Goal: Task Accomplishment & Management: Use online tool/utility

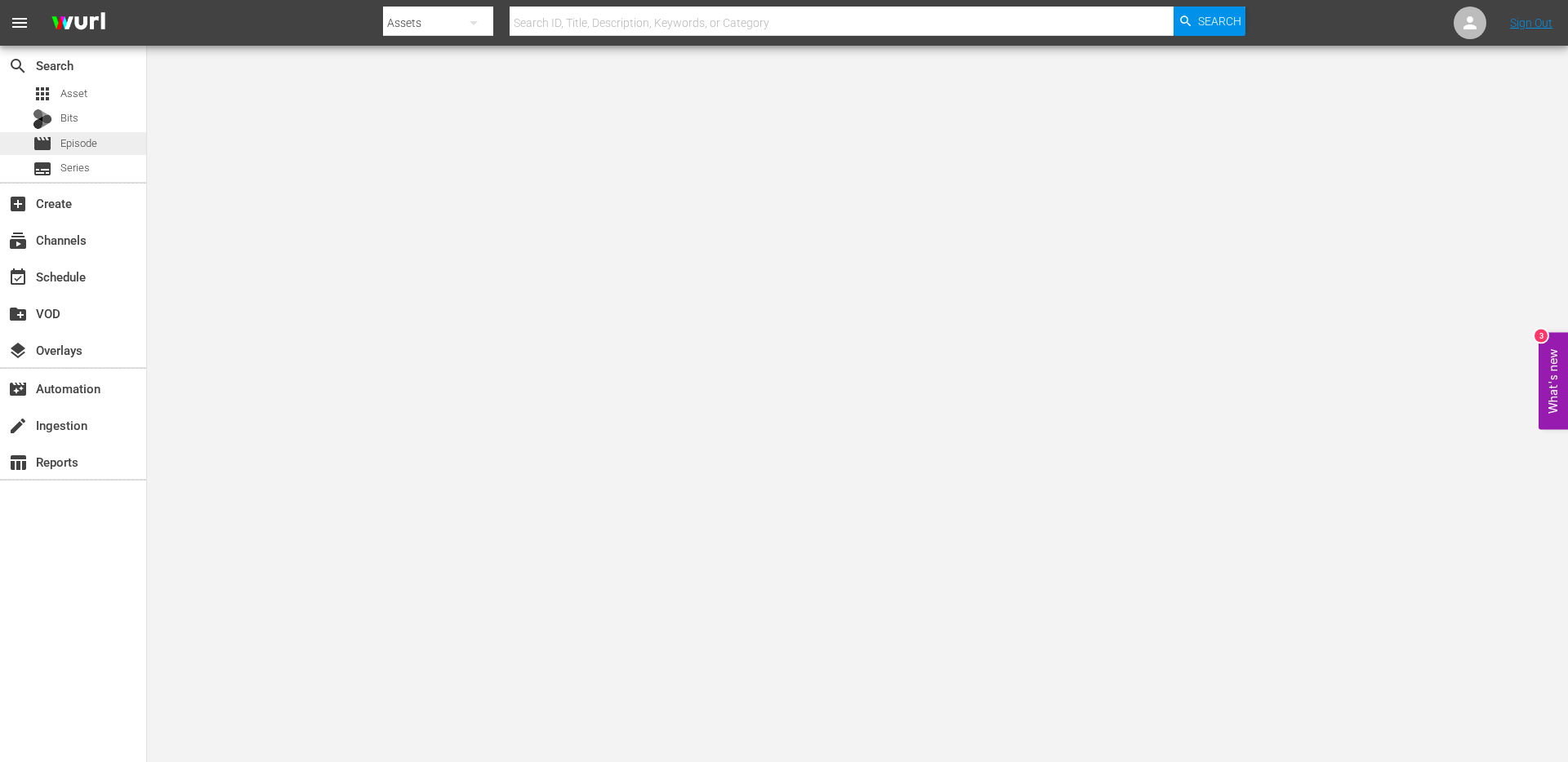
click at [106, 153] on div "movie Episode" at bounding box center [73, 143] width 146 height 23
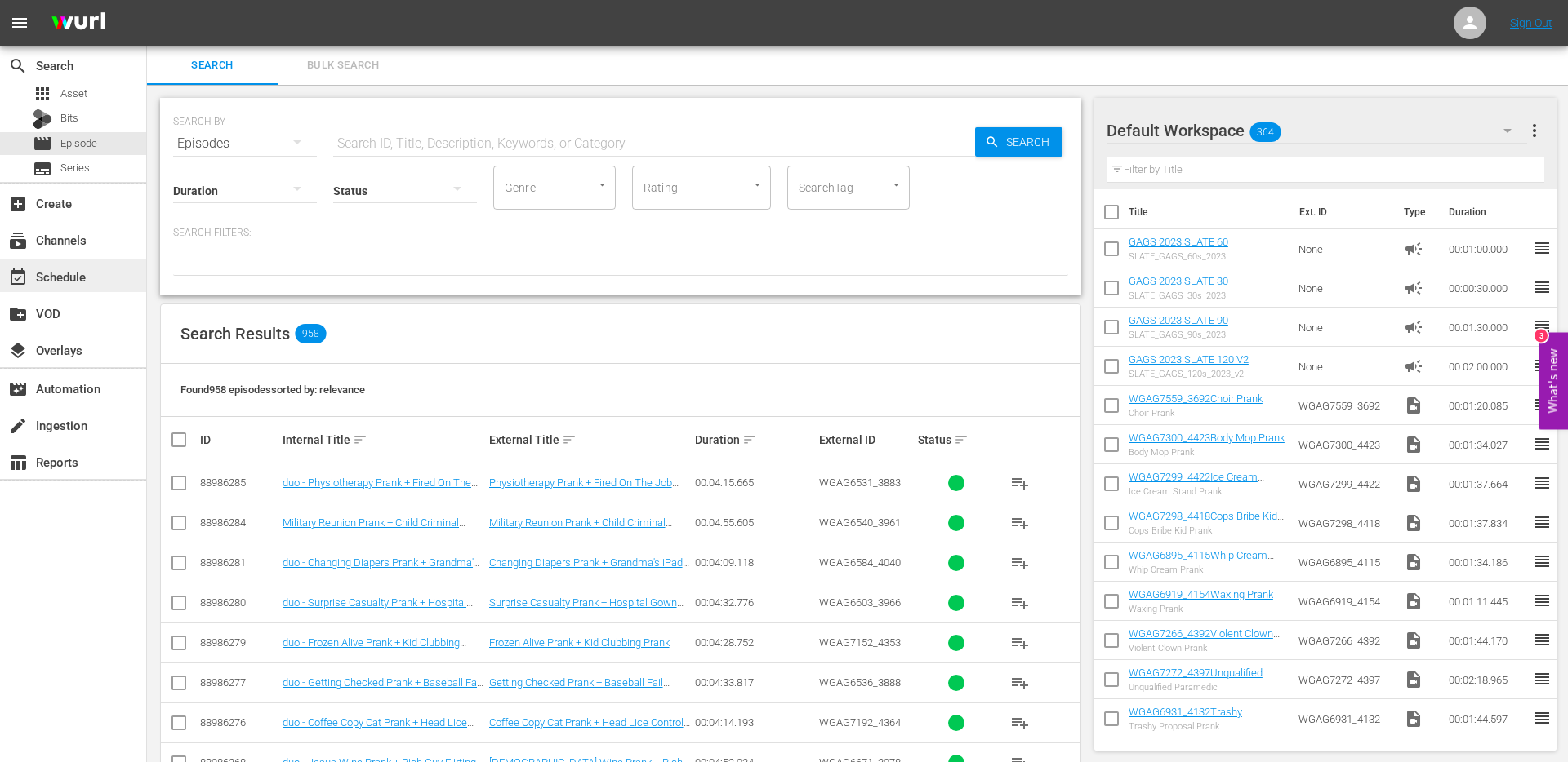
click at [58, 276] on div "event_available Schedule" at bounding box center [46, 274] width 91 height 14
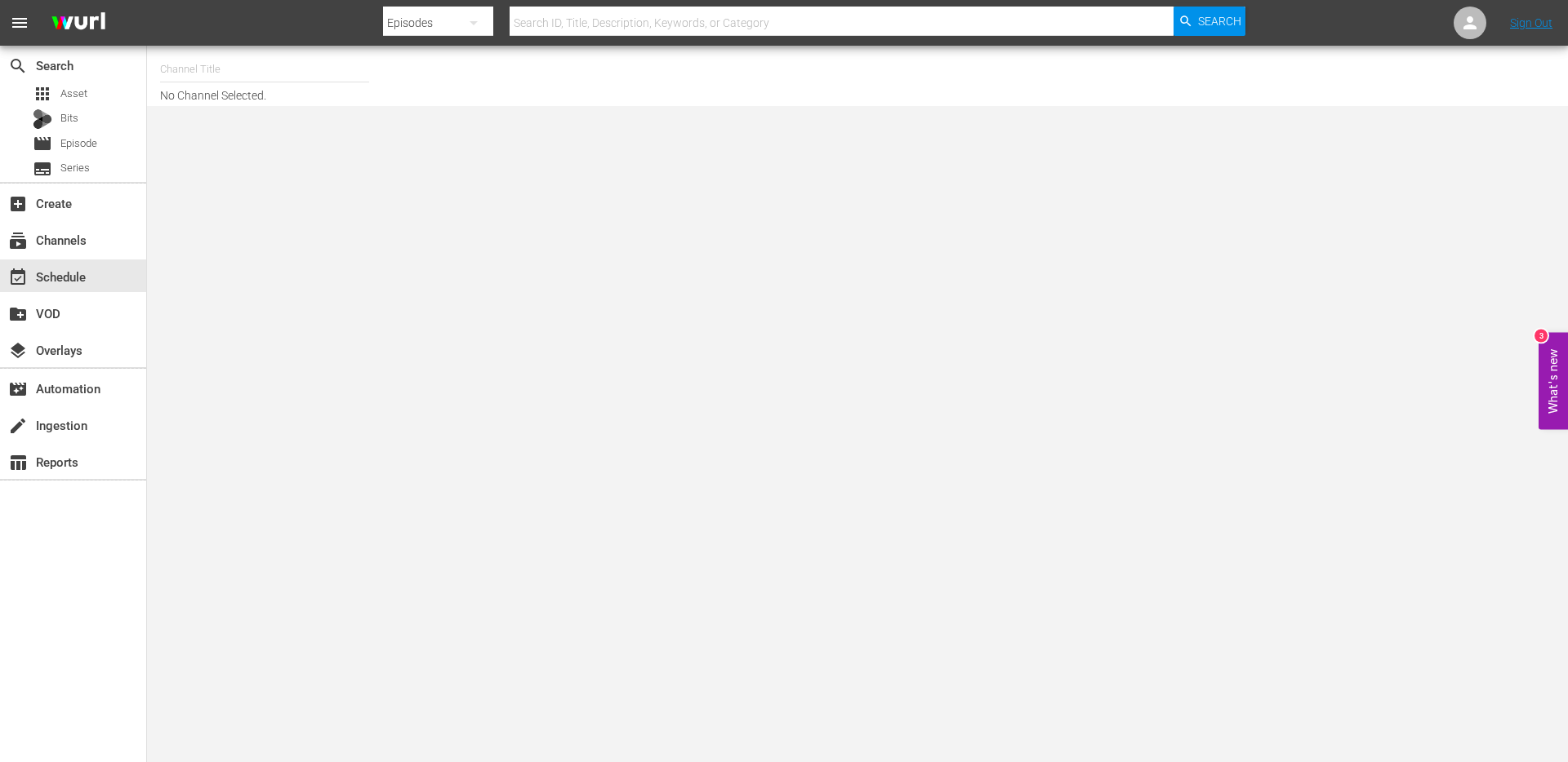
click at [276, 63] on input "text" at bounding box center [264, 69] width 209 height 39
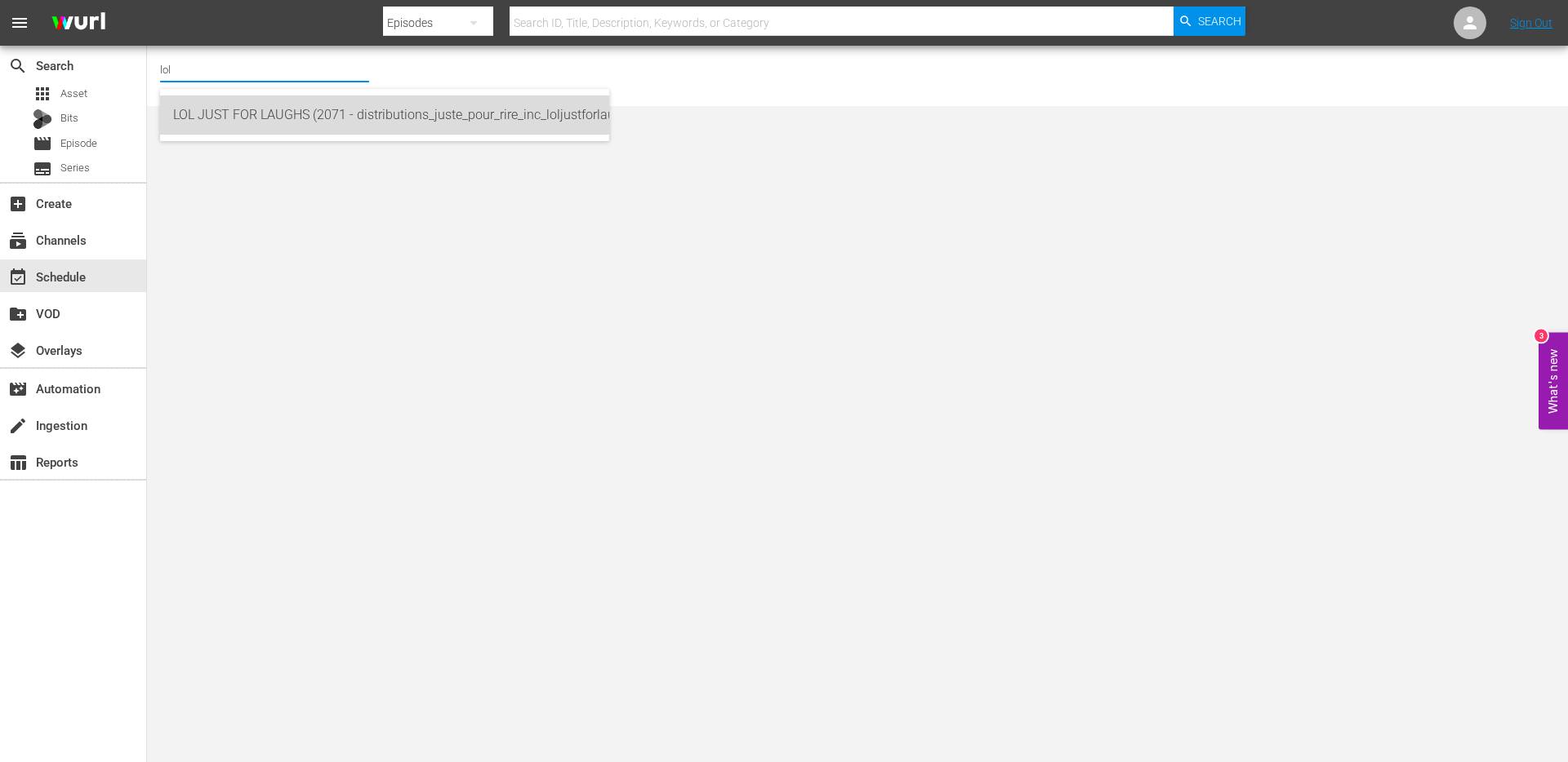
click at [271, 112] on div "LOL JUST FOR LAUGHS (2071 - distributions_juste_pour_rire_inc_loljustforlaughs_…" at bounding box center [385, 115] width 423 height 39
type input "LOL JUST FOR LAUGHS (2071 - distributions_juste_pour_rire_inc_loljustforlaughs_…"
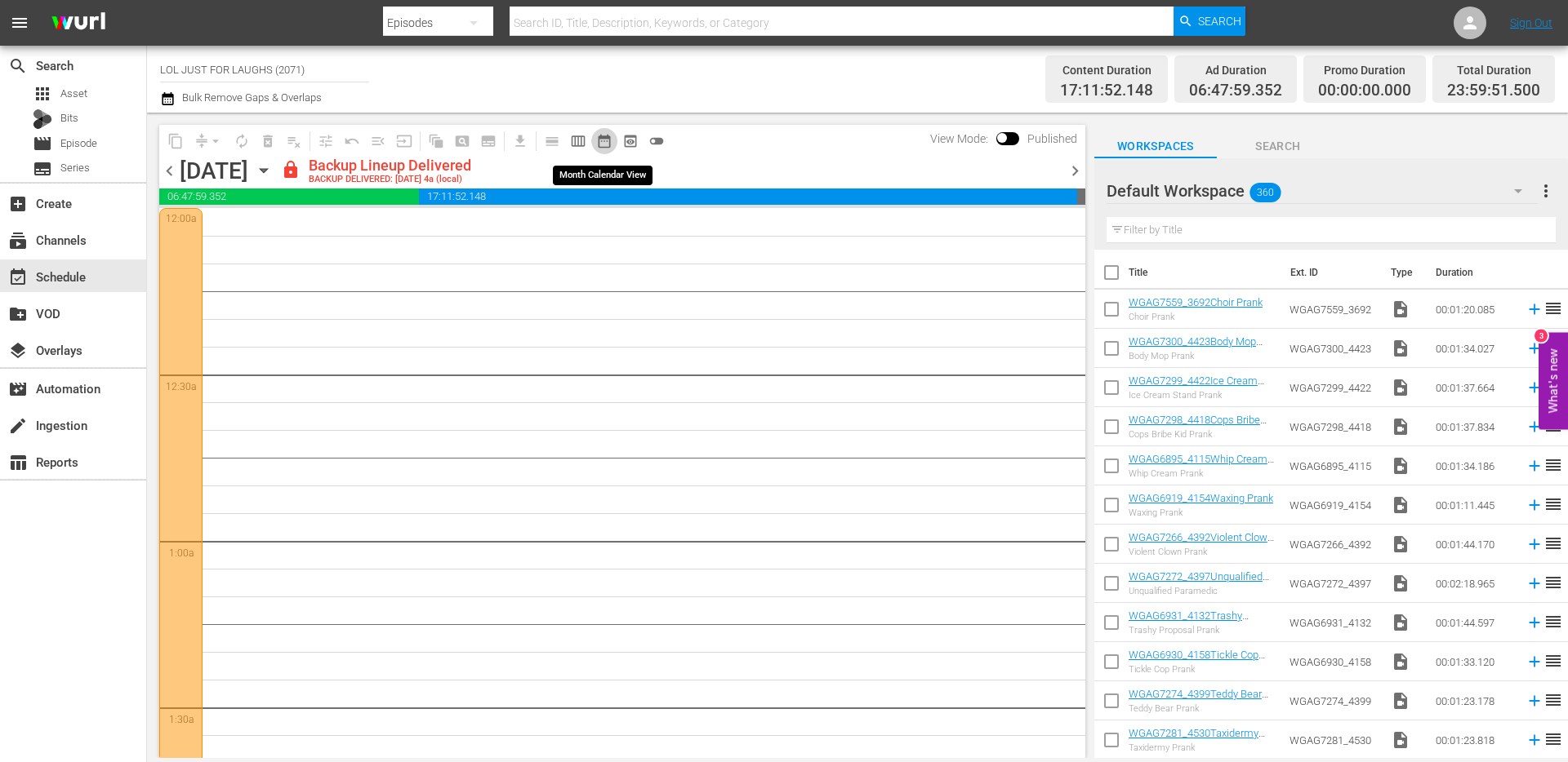
click at [609, 139] on span "date_range_outlined" at bounding box center [604, 140] width 16 height 16
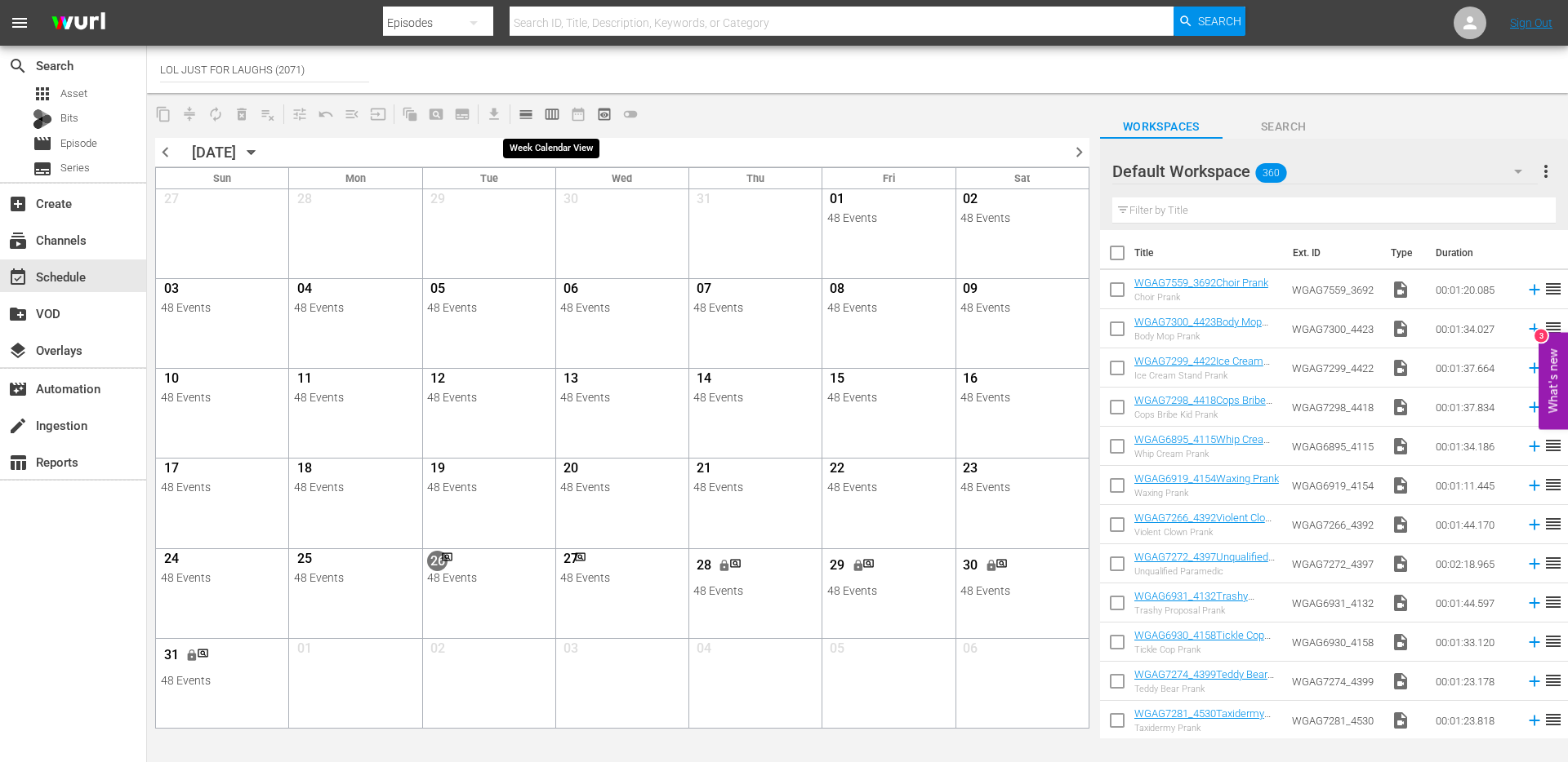
click at [551, 116] on span "calendar_view_week_outlined" at bounding box center [551, 114] width 16 height 16
click at [684, 74] on div "Channel Title LOL JUST FOR LAUGHS (2071)" at bounding box center [540, 69] width 761 height 39
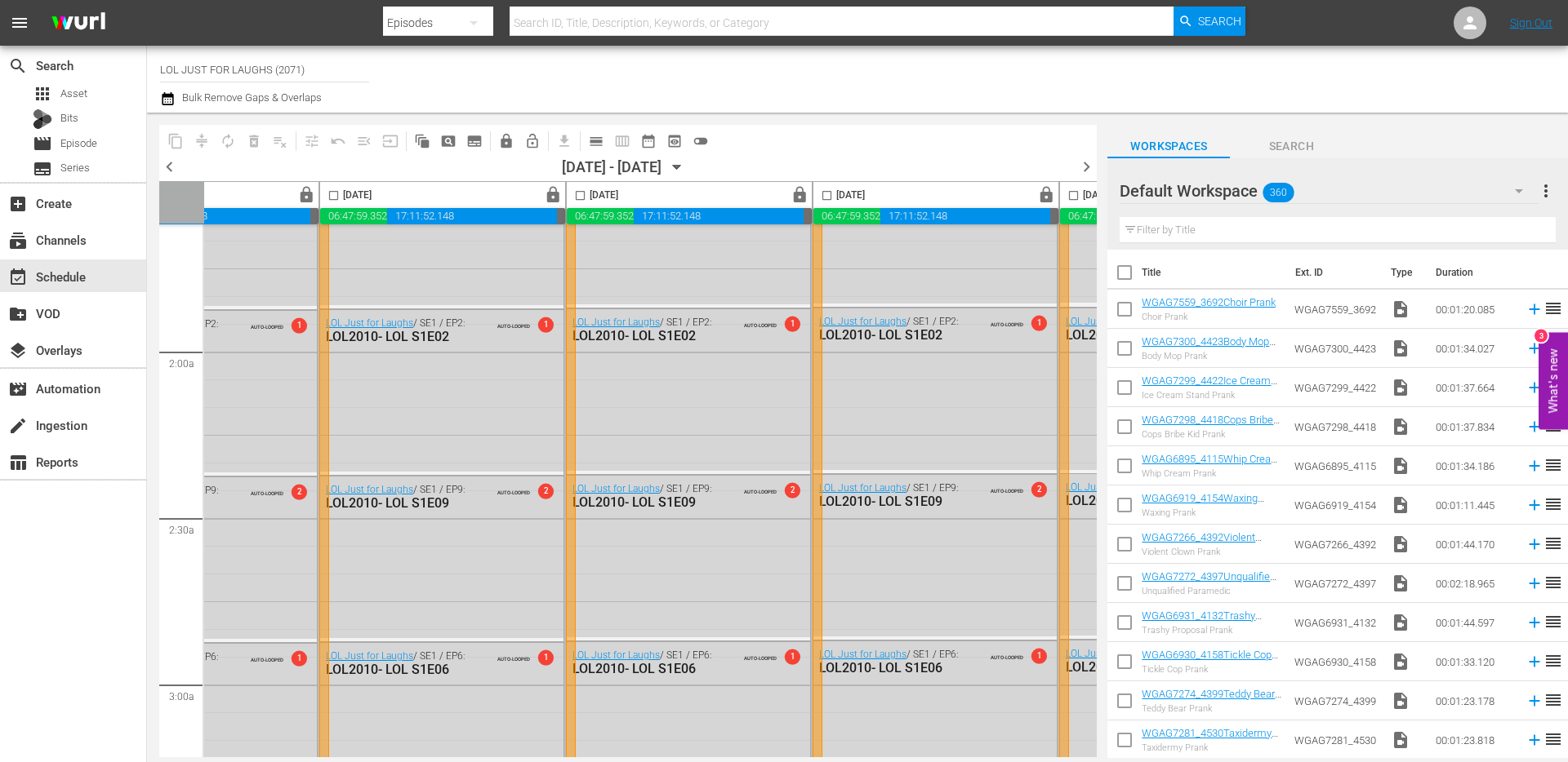
scroll to position [0, 625]
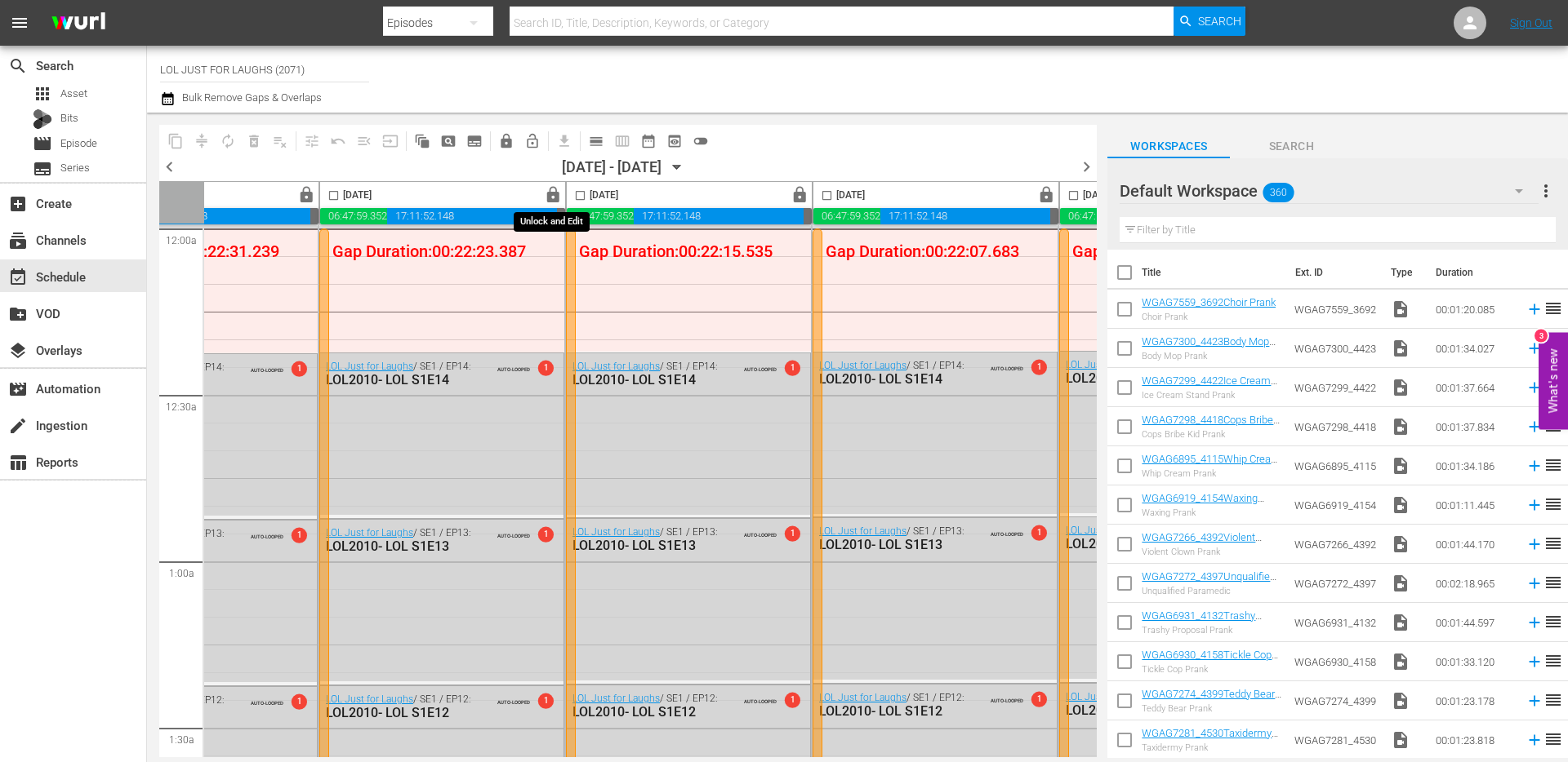
click at [554, 193] on span "lock" at bounding box center [553, 195] width 19 height 19
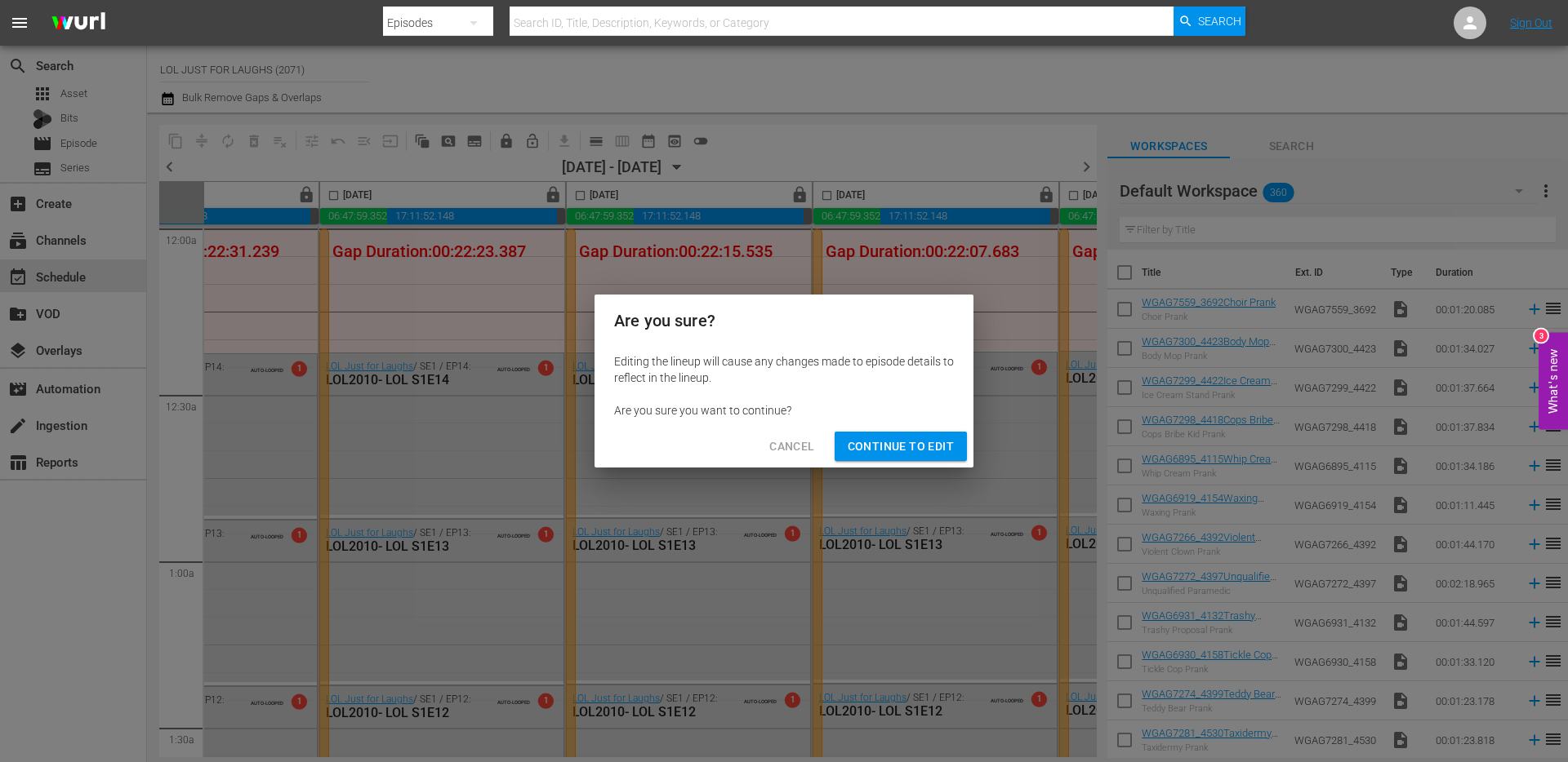
click at [867, 434] on button "Continue to Edit" at bounding box center [900, 447] width 132 height 30
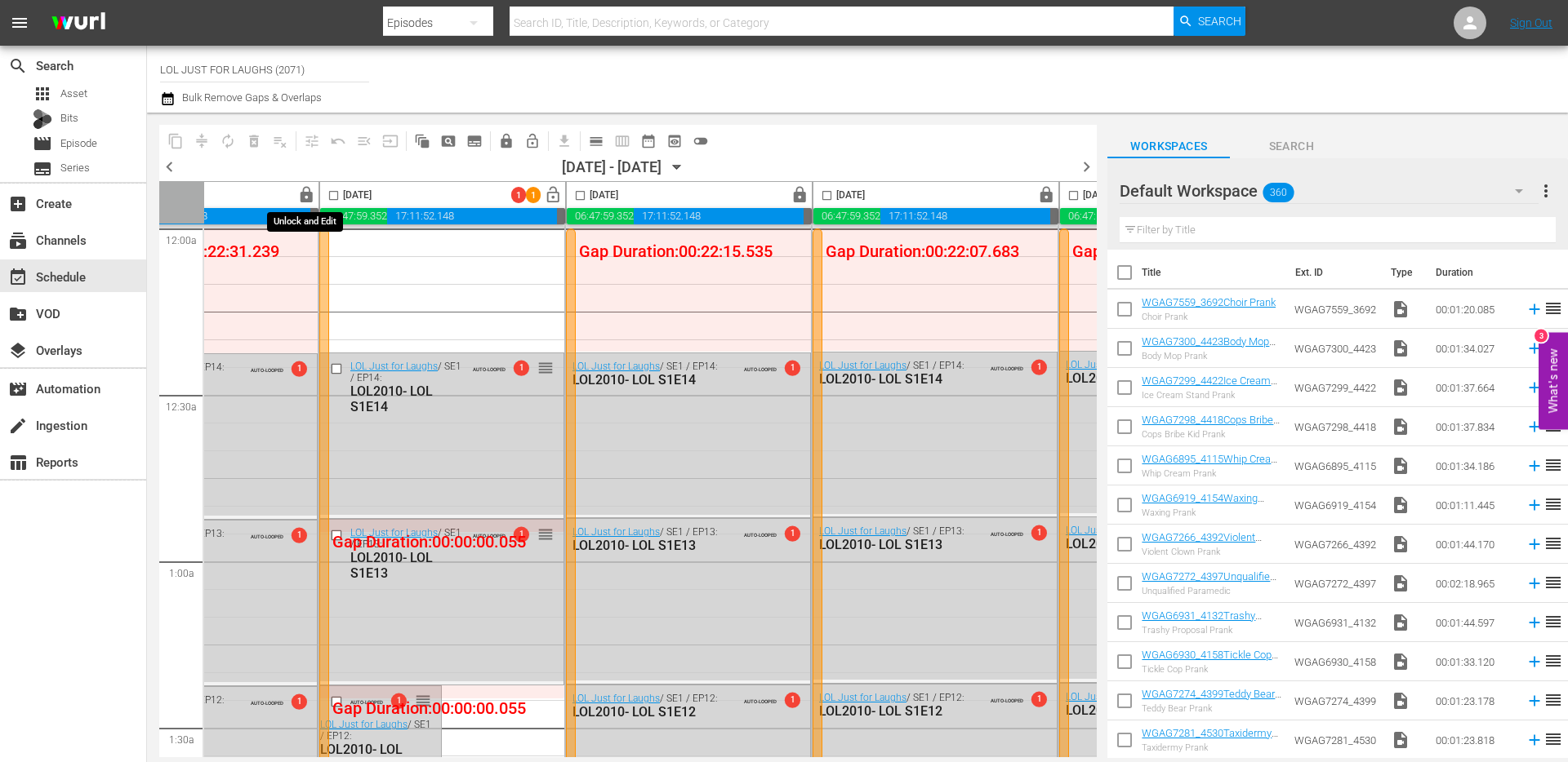
click at [304, 197] on span "lock" at bounding box center [307, 195] width 19 height 19
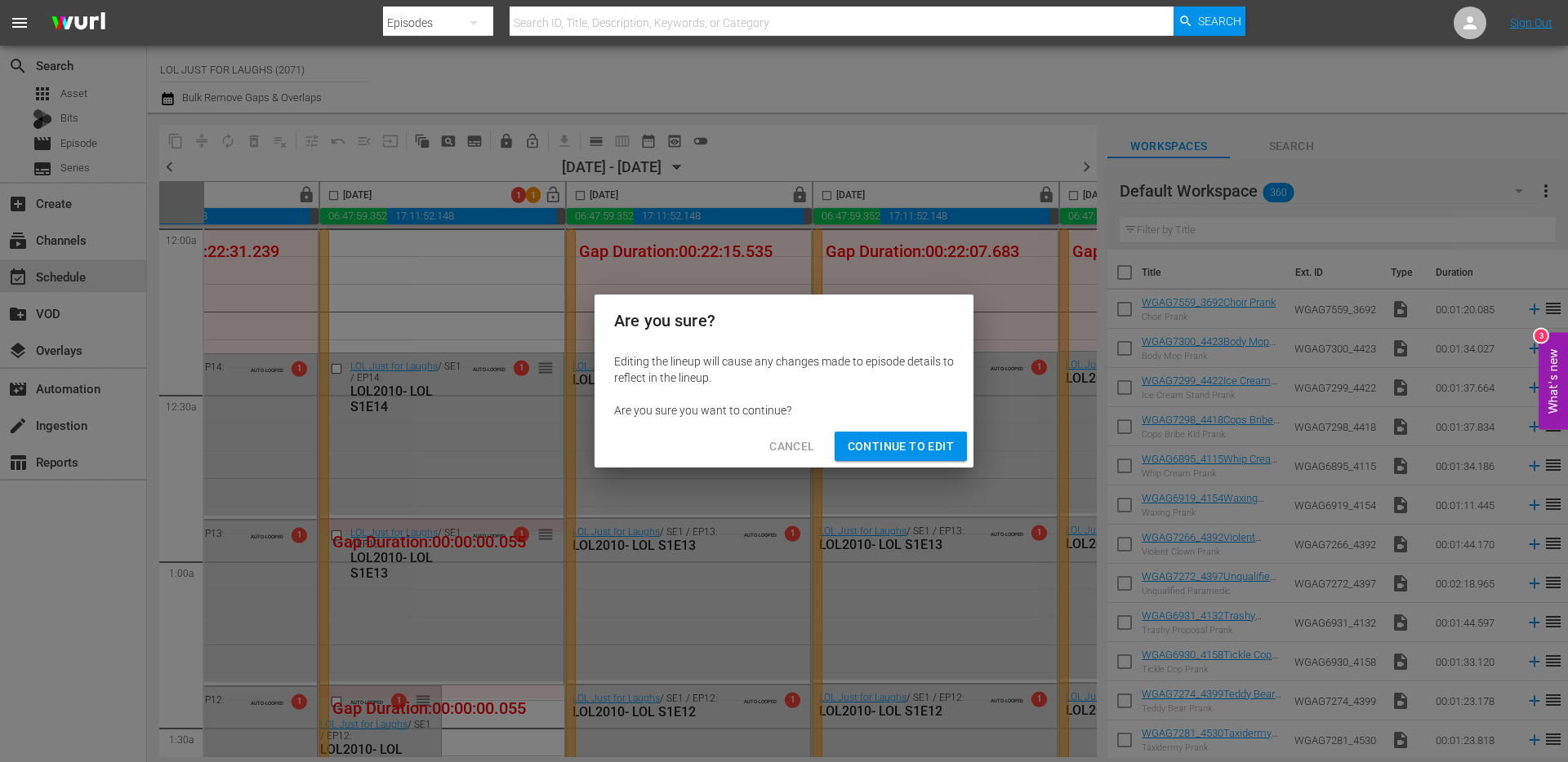
click at [868, 441] on span "Continue to Edit" at bounding box center [901, 447] width 107 height 20
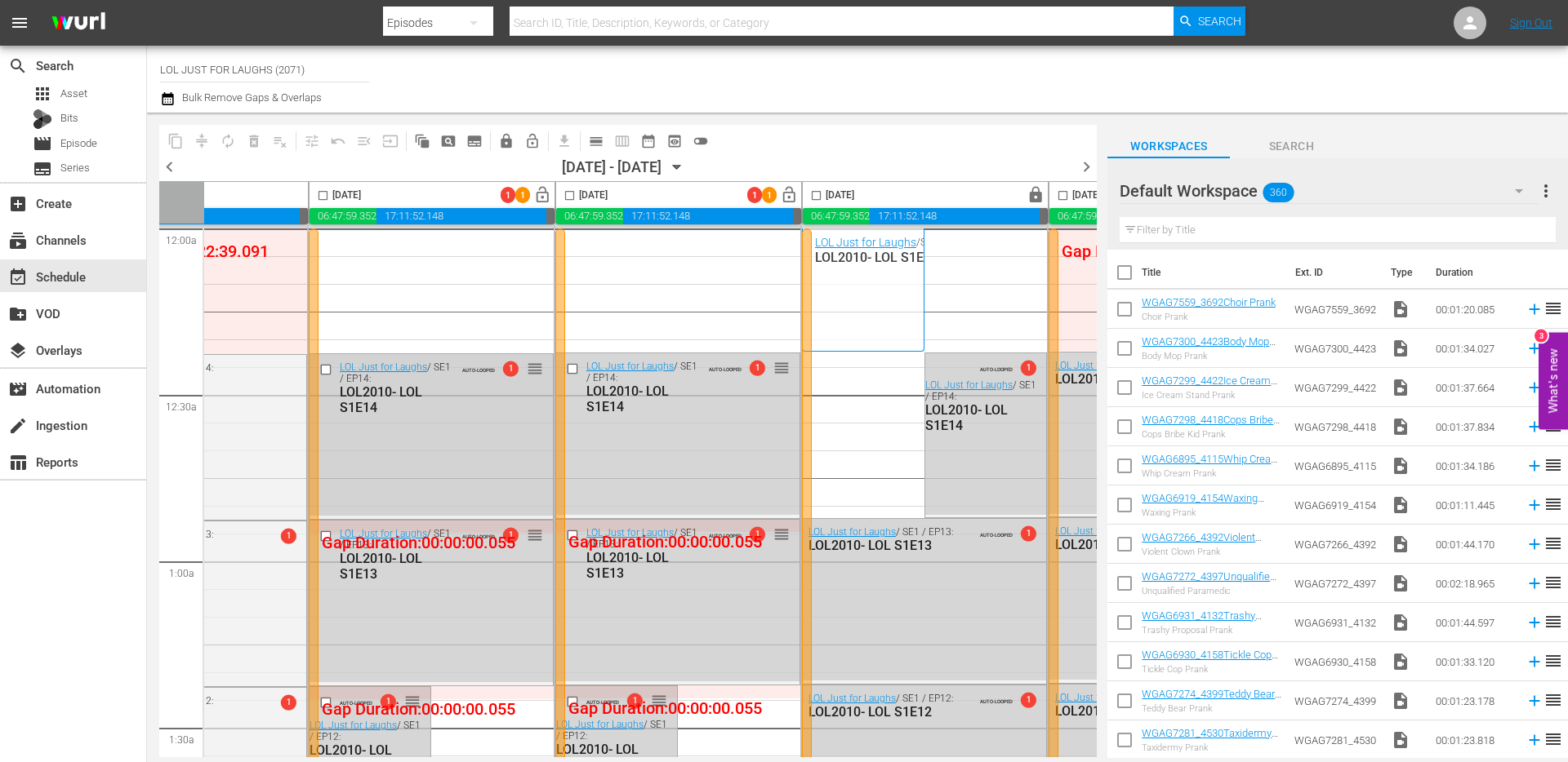
scroll to position [0, 379]
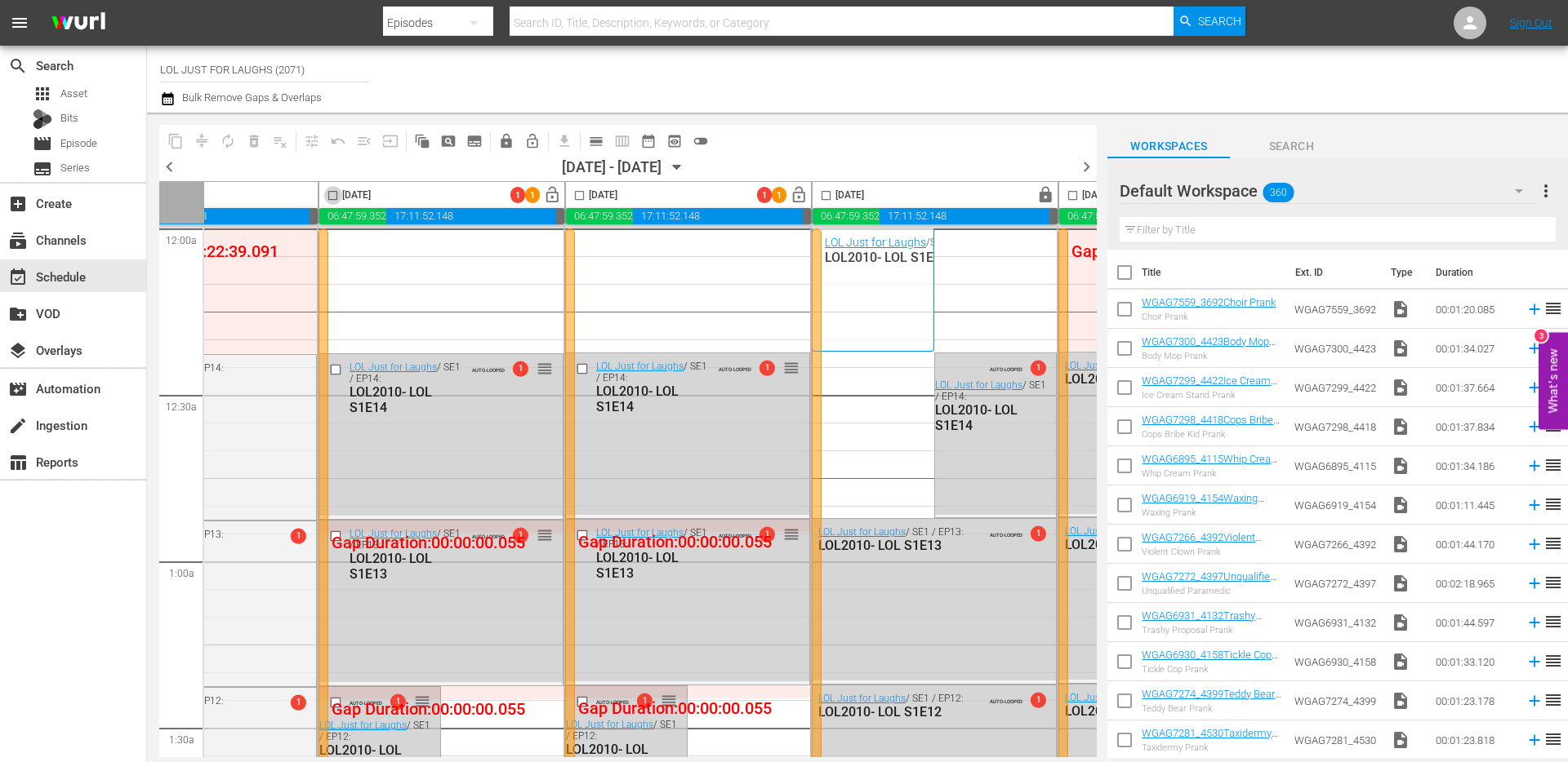
click at [327, 193] on input "checkbox" at bounding box center [333, 199] width 19 height 19
click at [205, 140] on span "compress" at bounding box center [201, 140] width 16 height 16
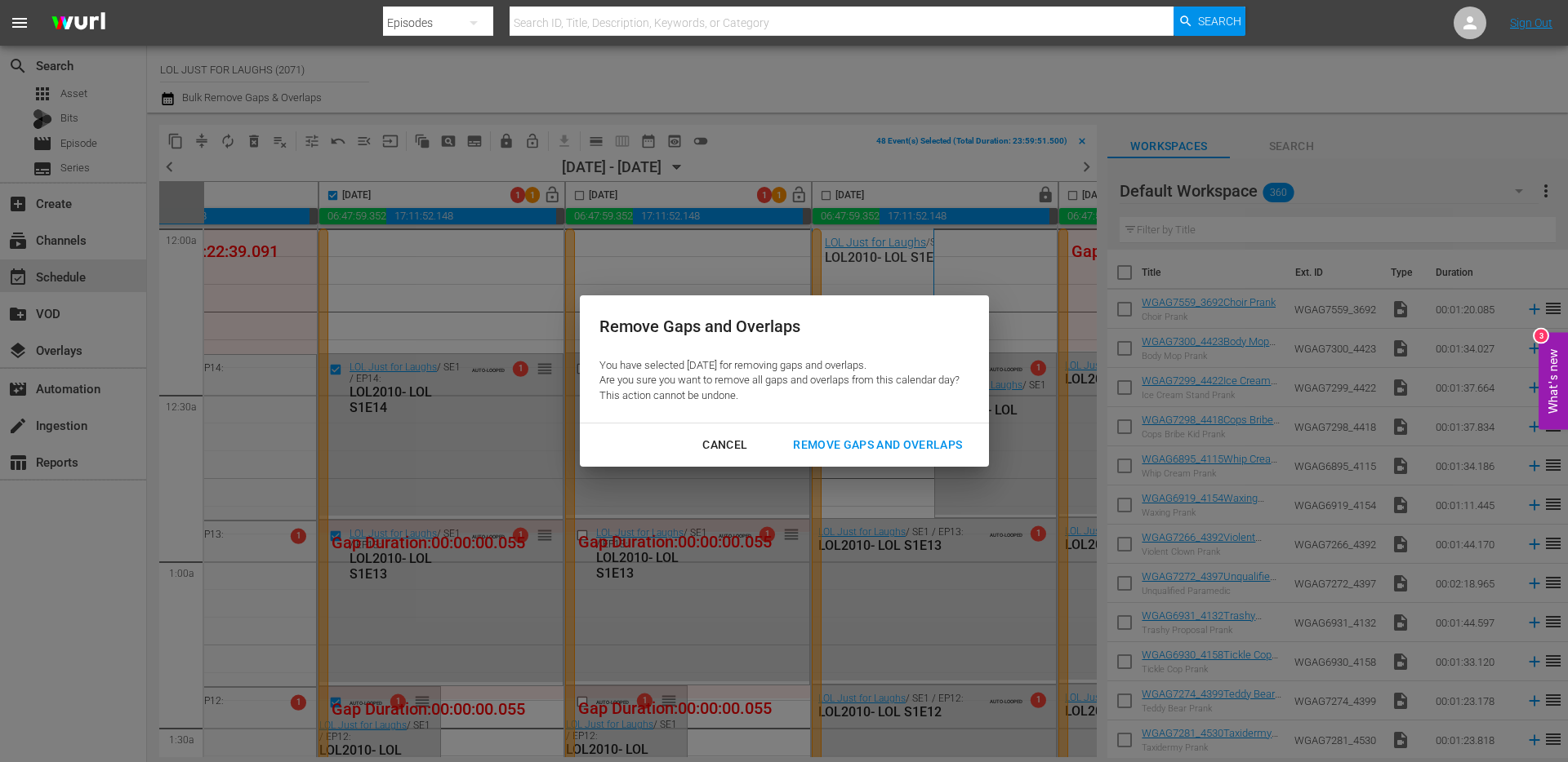
click at [842, 445] on div "Remove Gaps and Overlaps" at bounding box center [877, 445] width 195 height 20
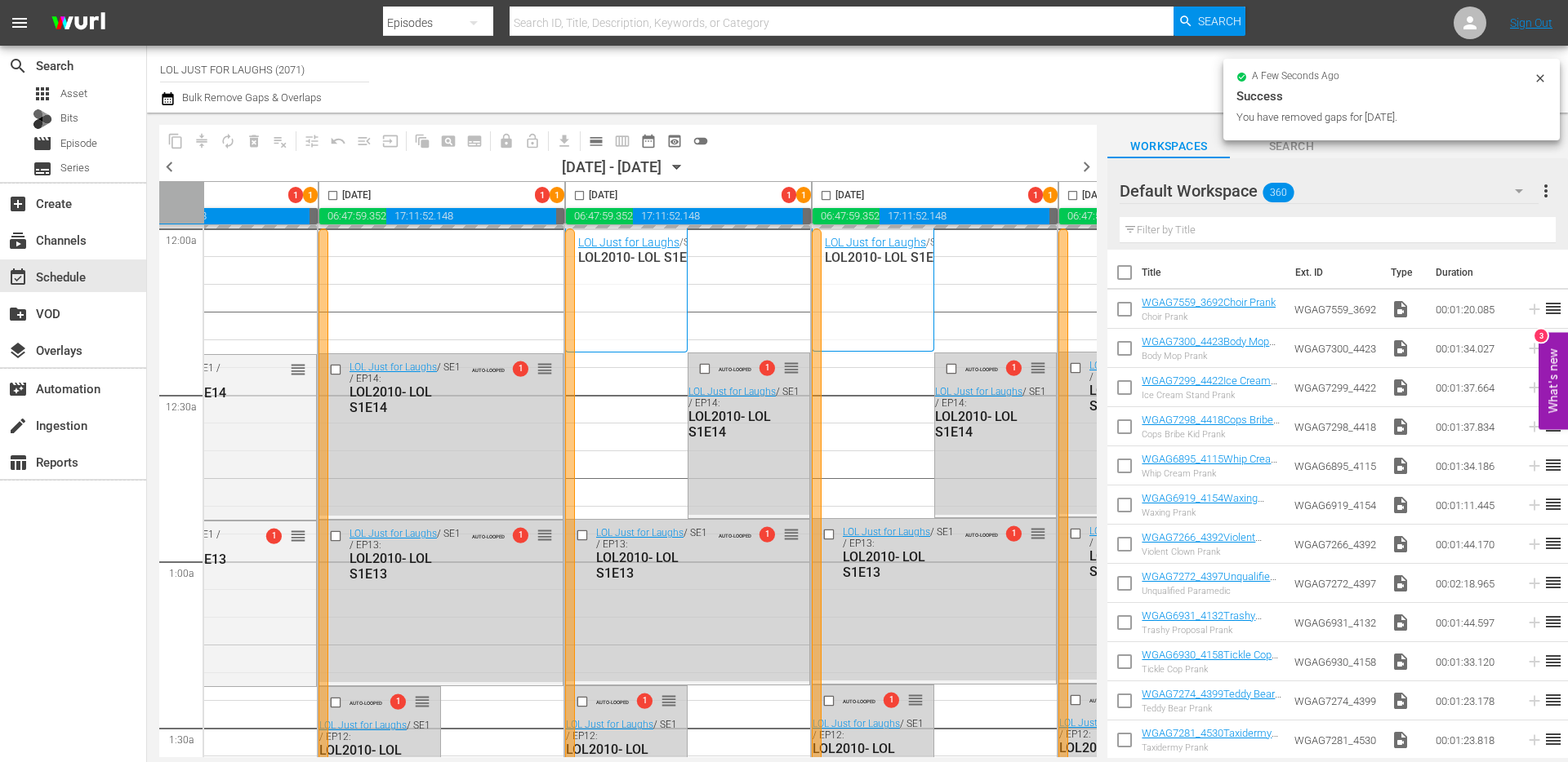
checkbox input "false"
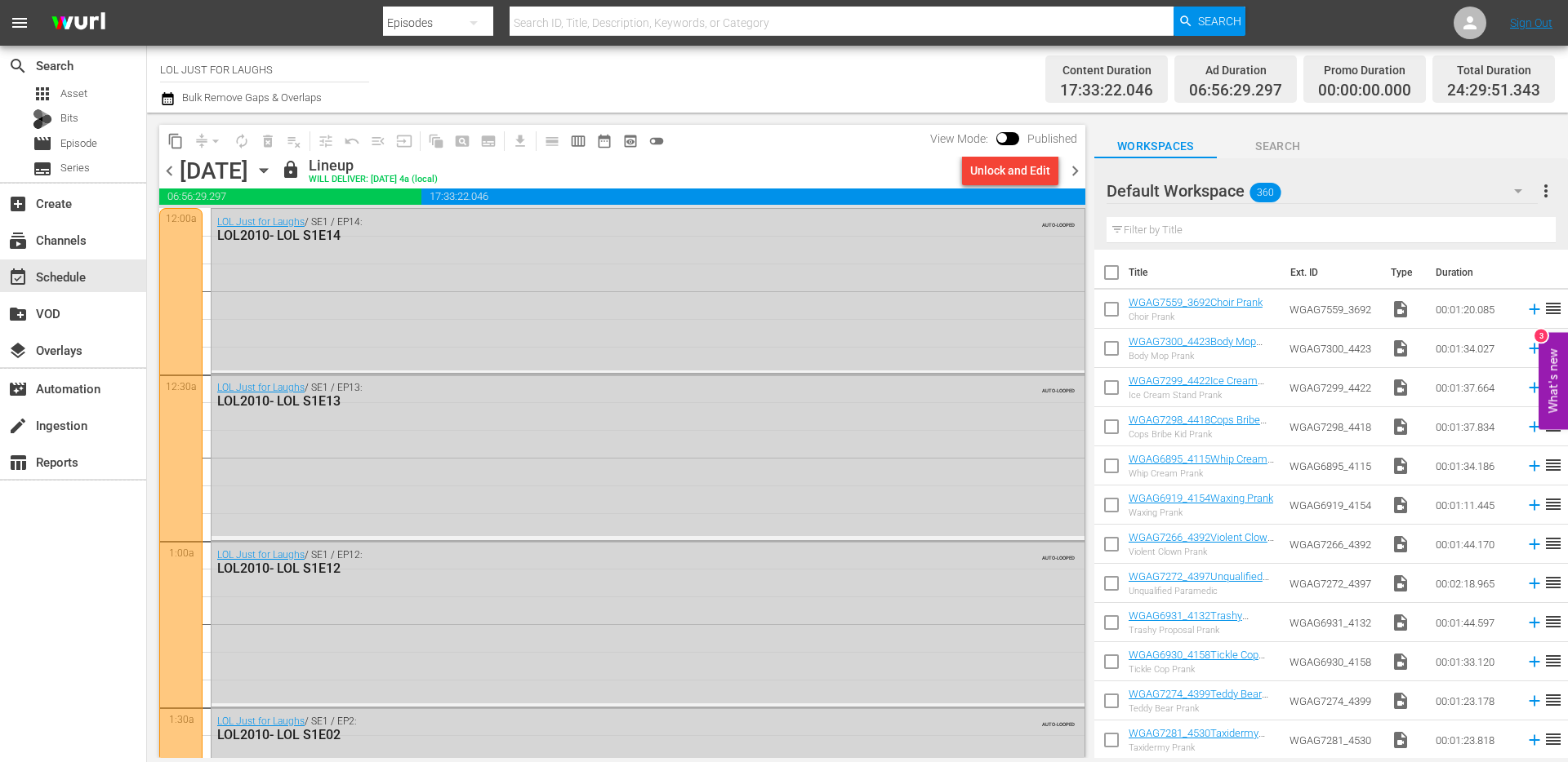
click at [1075, 163] on span "chevron_right" at bounding box center [1075, 171] width 20 height 20
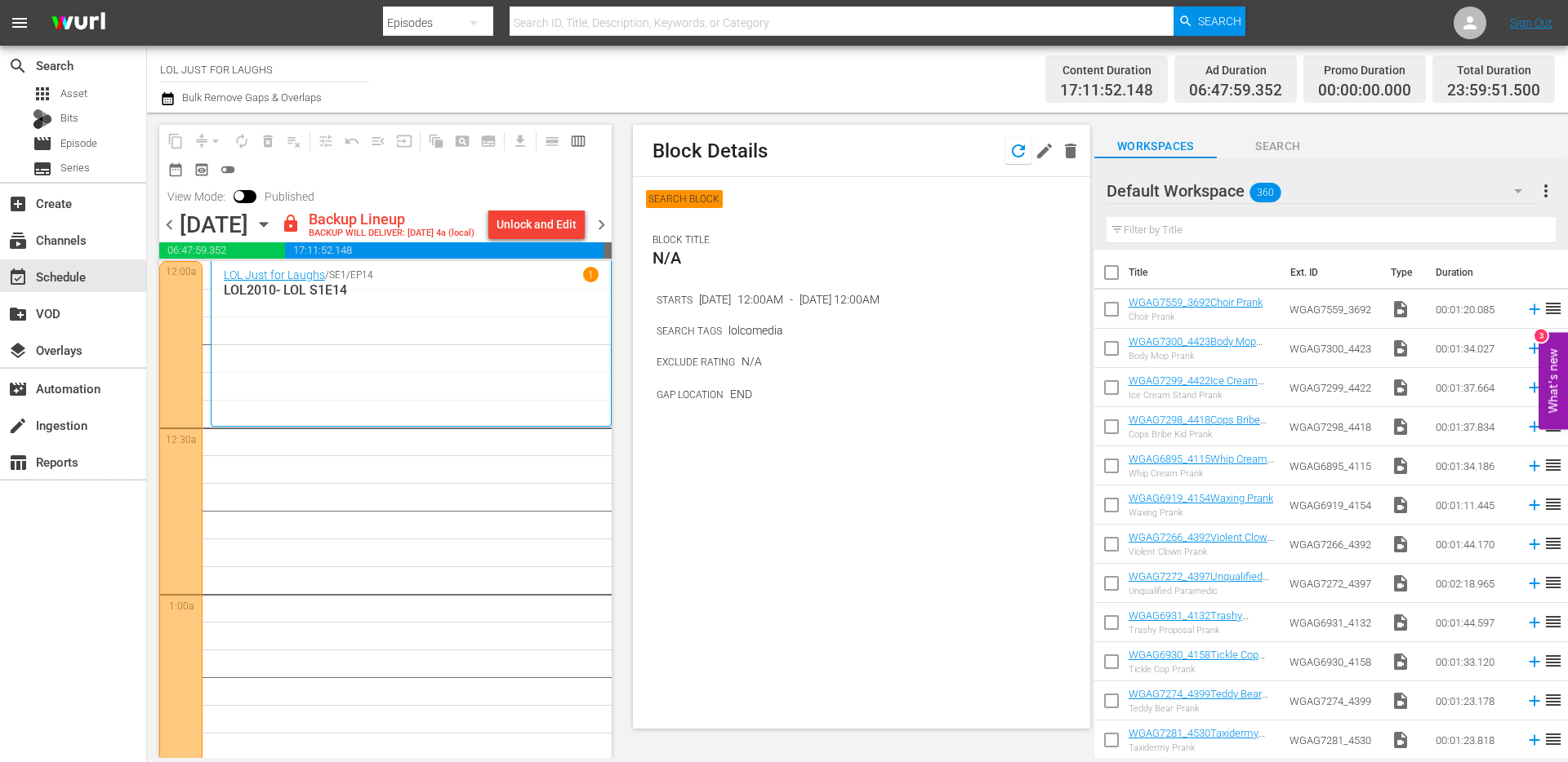
click at [1022, 153] on icon "button" at bounding box center [1018, 150] width 19 height 19
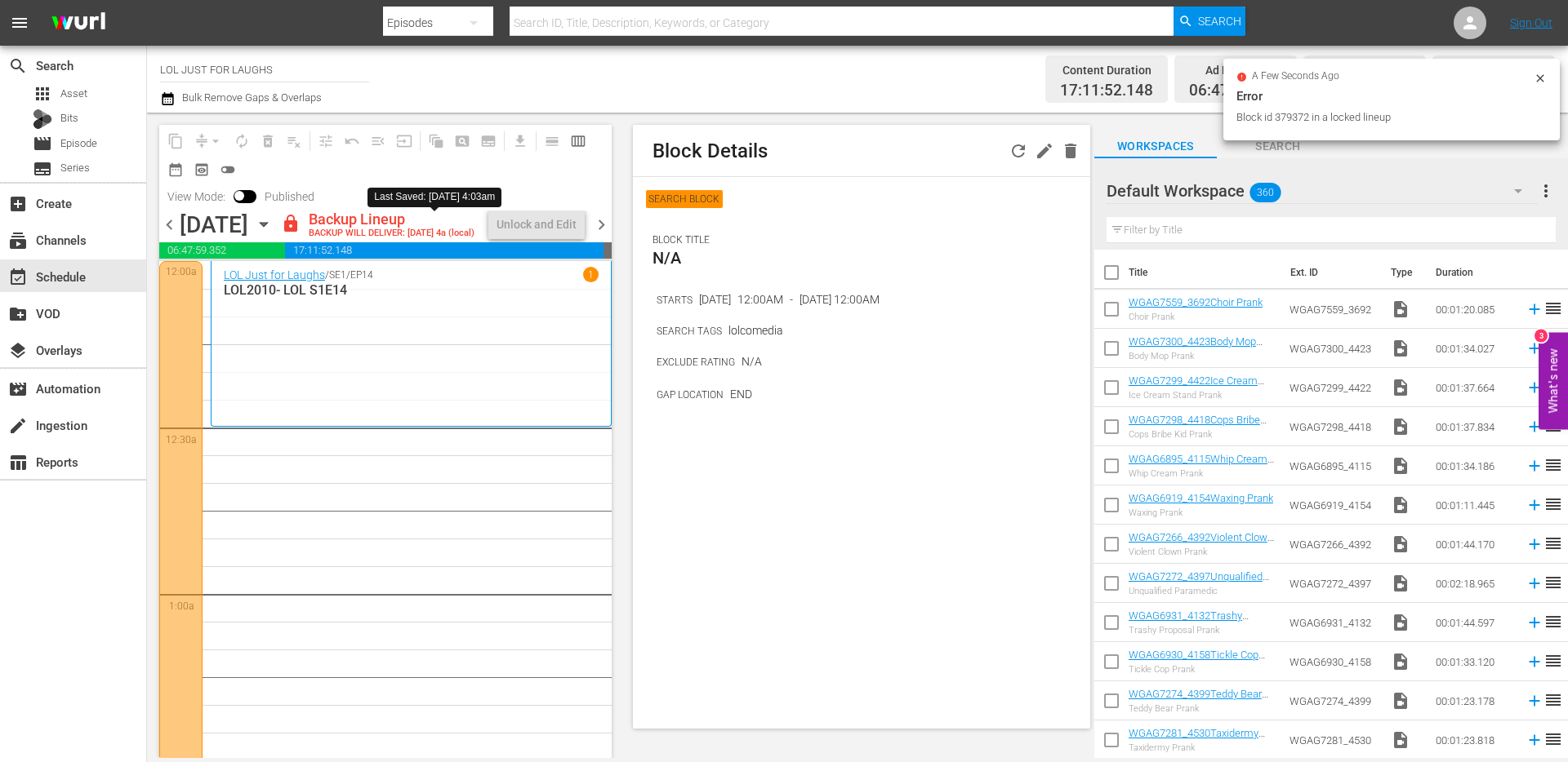
click at [301, 222] on span "lock" at bounding box center [290, 223] width 19 height 19
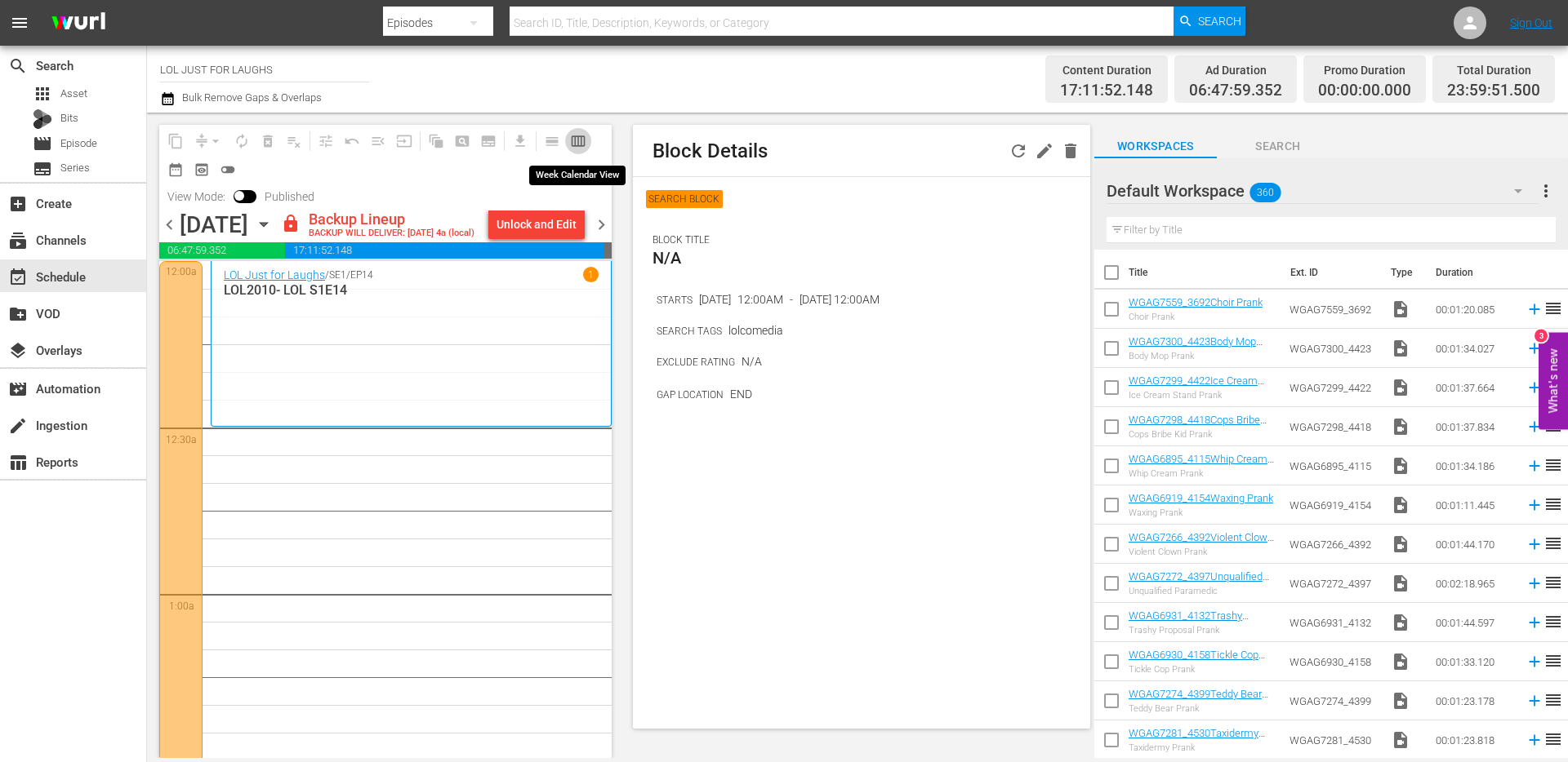
click at [576, 133] on span "calendar_view_week_outlined" at bounding box center [577, 140] width 16 height 16
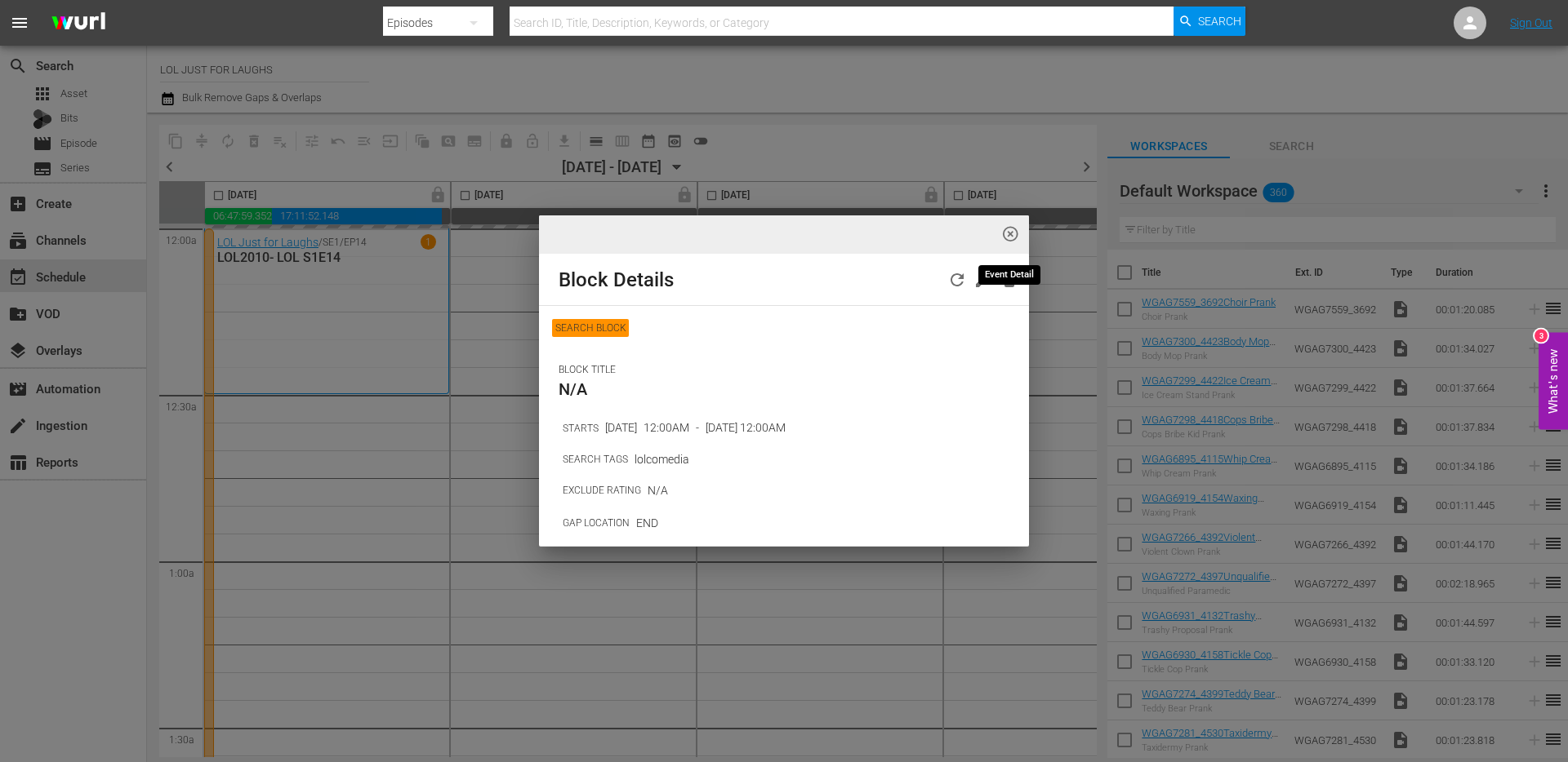
click at [1013, 231] on span "highlight_off_icon" at bounding box center [1010, 235] width 19 height 19
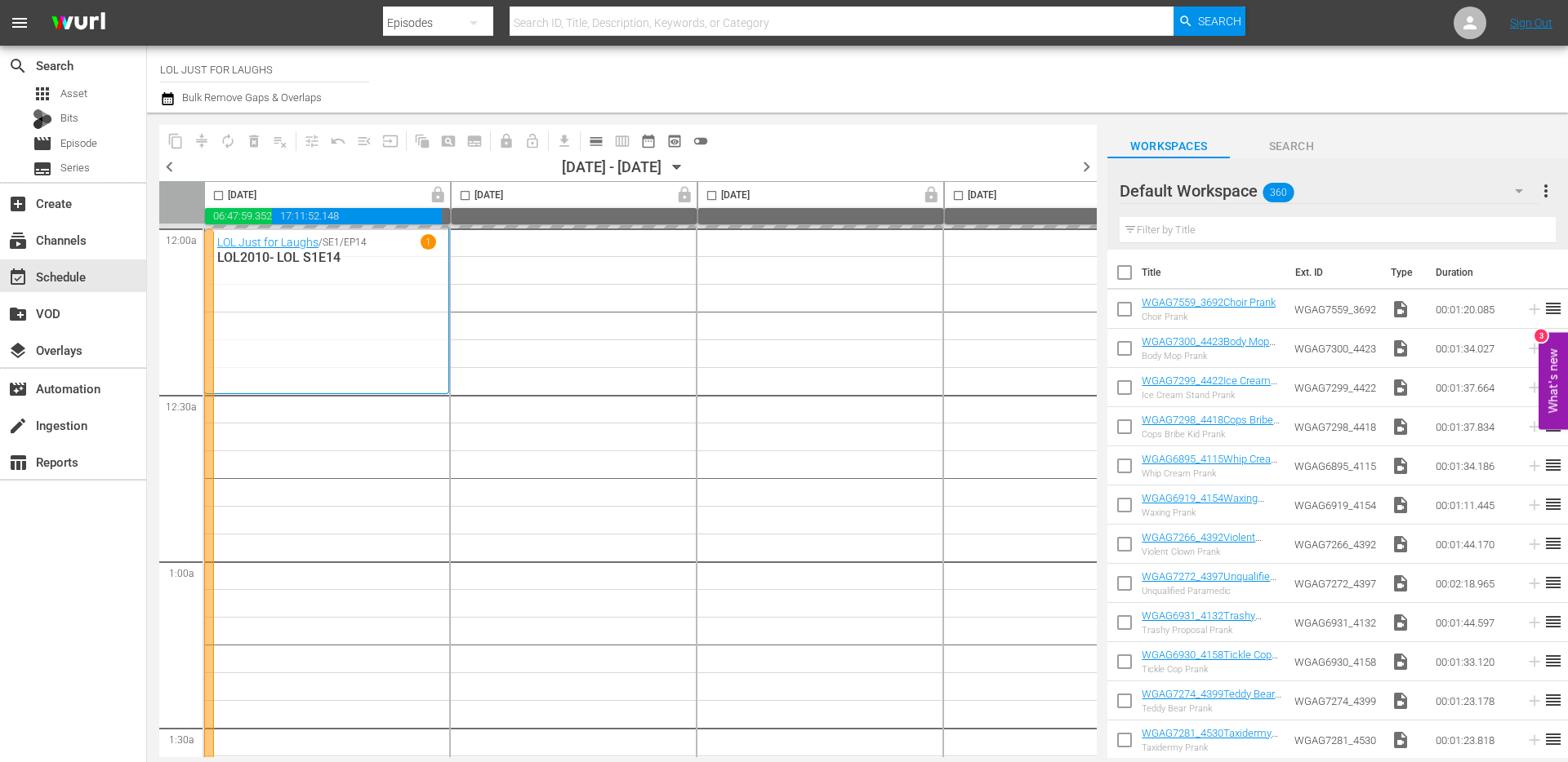
click at [599, 143] on span "calendar_view_day_outlined" at bounding box center [596, 140] width 16 height 16
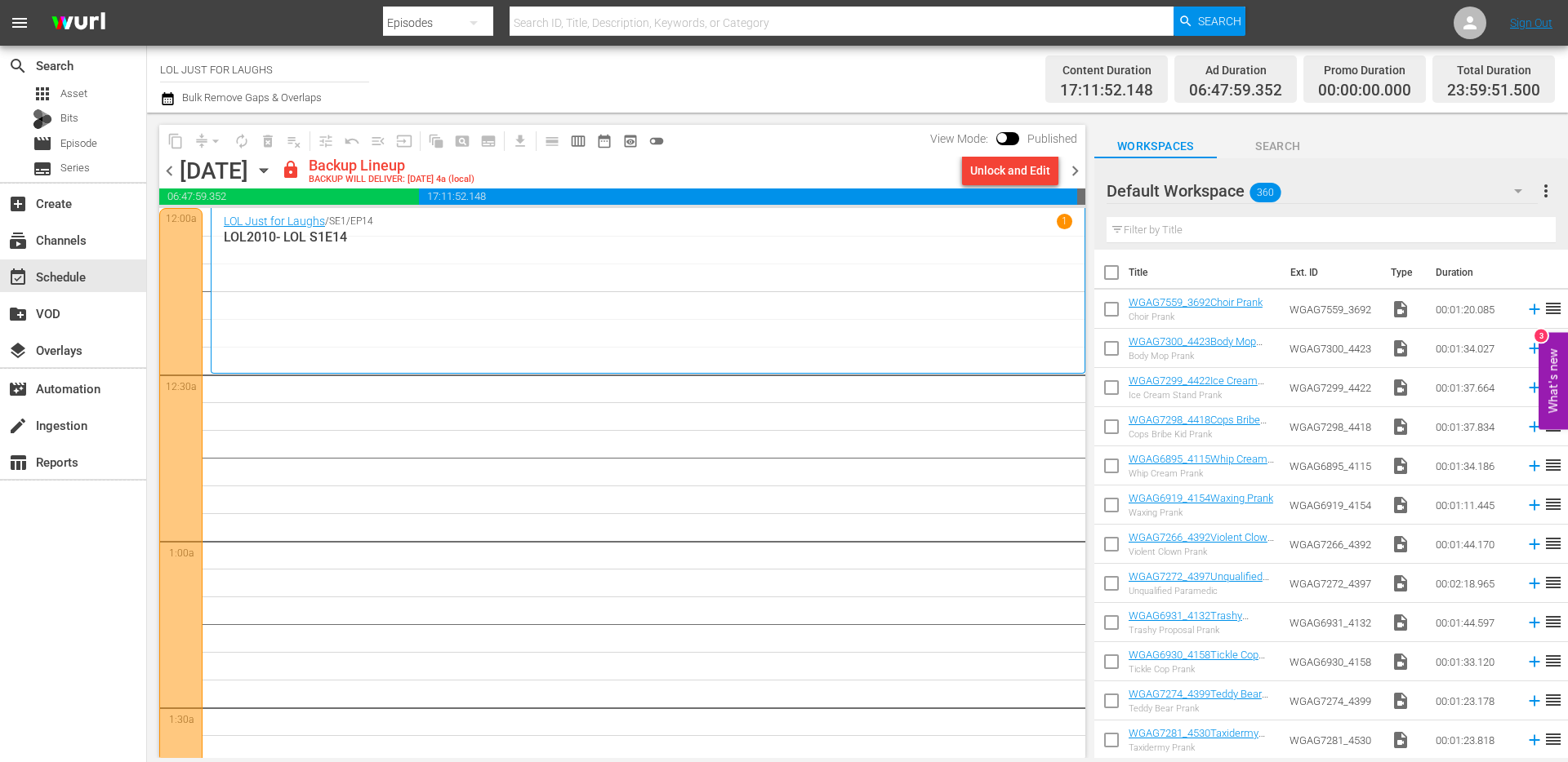
click at [1004, 168] on div "Unlock and Edit" at bounding box center [1010, 171] width 80 height 30
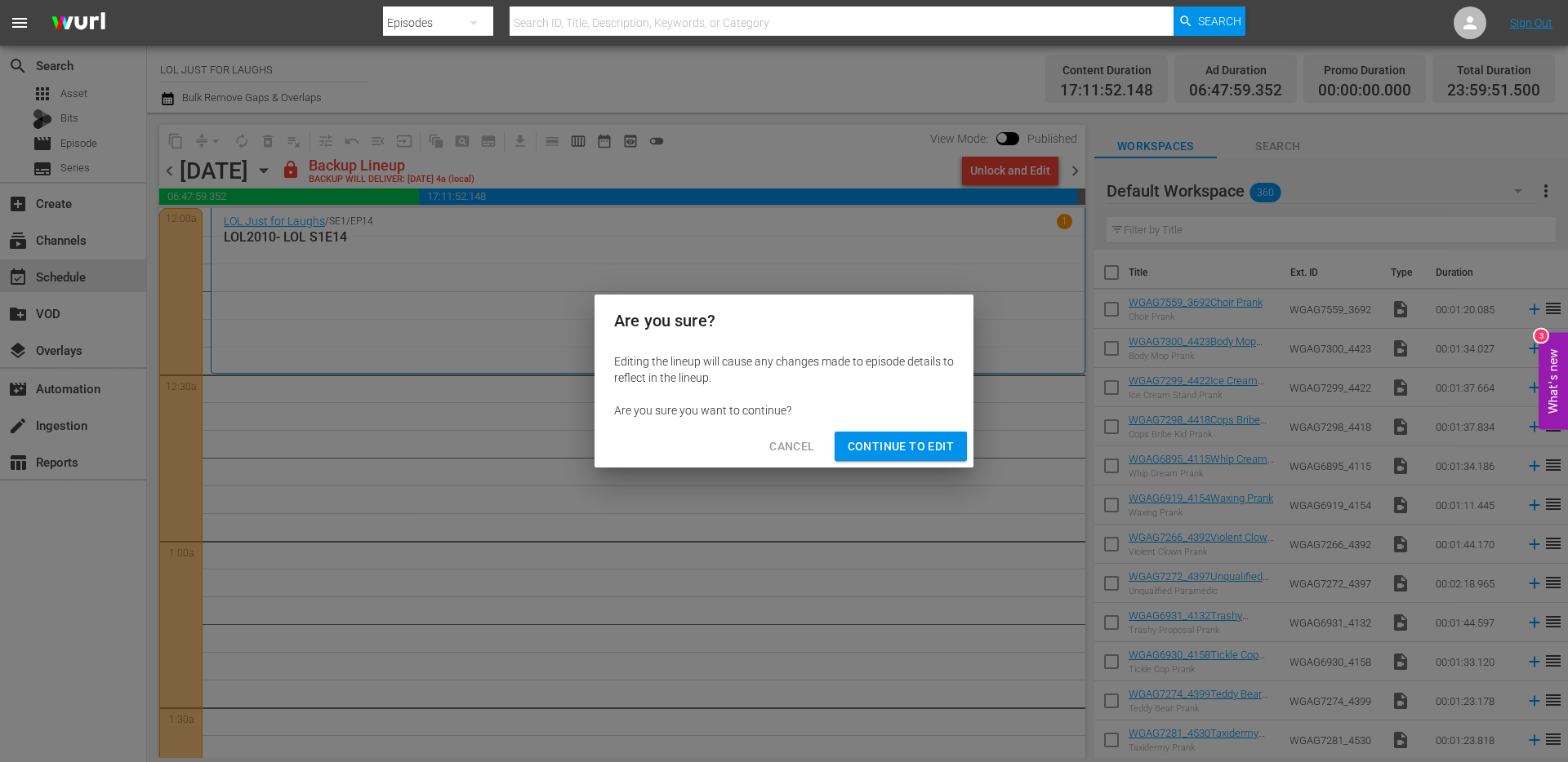
click at [903, 449] on span "Continue to Edit" at bounding box center [901, 447] width 107 height 20
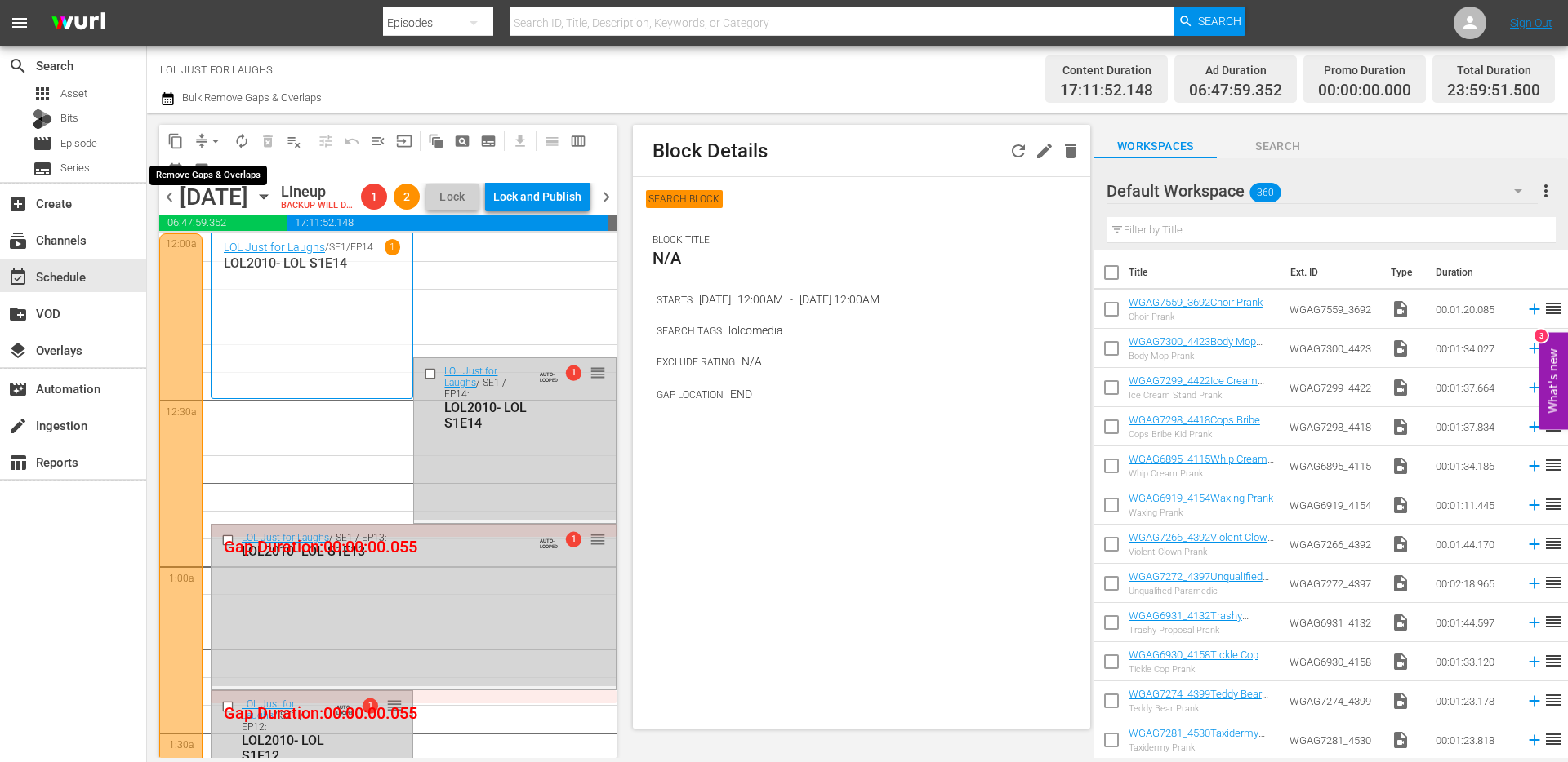
click at [215, 137] on span "arrow_drop_down" at bounding box center [215, 140] width 16 height 16
click at [237, 221] on li "Align to End of Previous Day" at bounding box center [216, 228] width 172 height 27
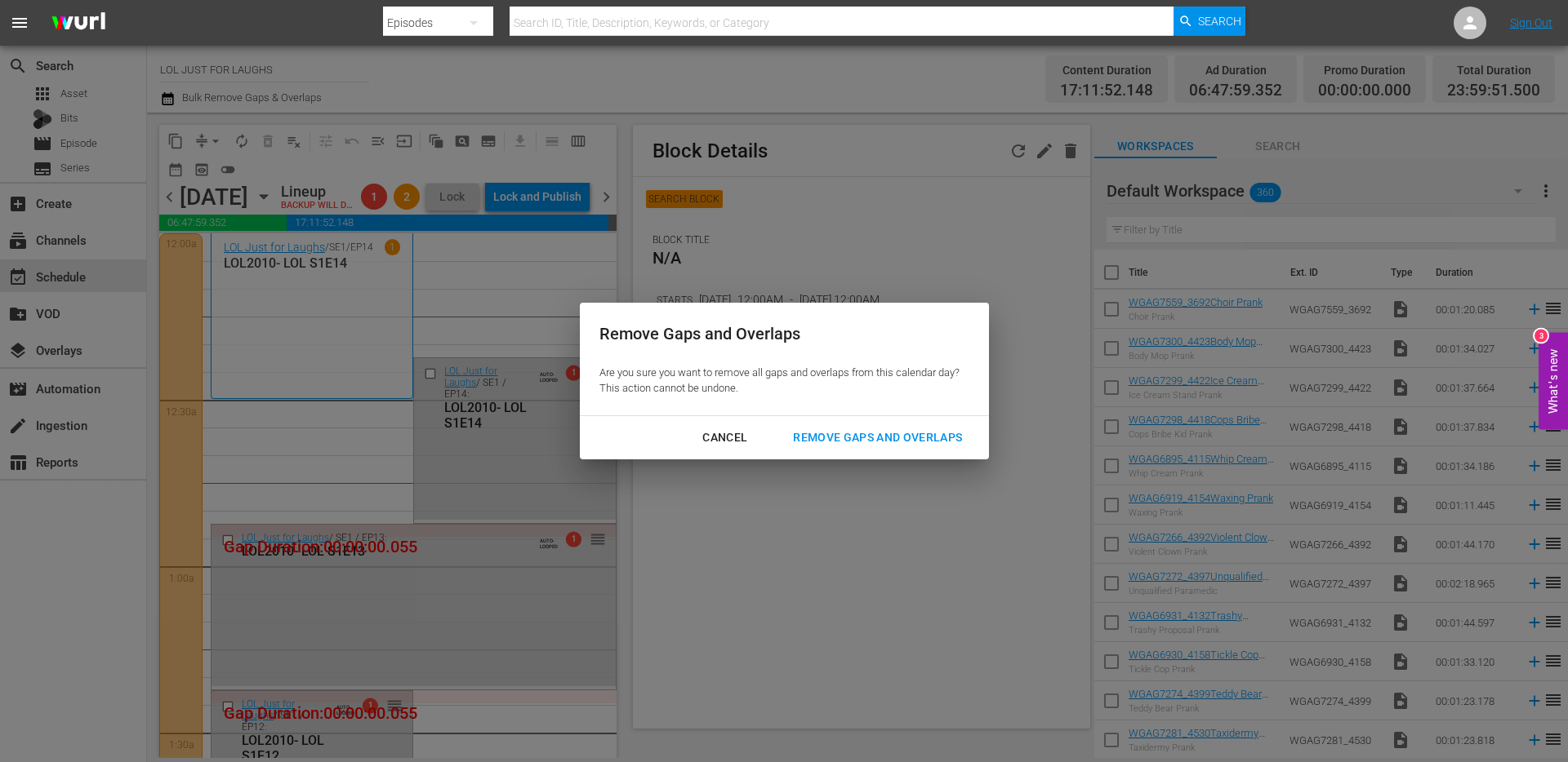
click at [926, 439] on div "Remove Gaps and Overlaps" at bounding box center [877, 438] width 195 height 20
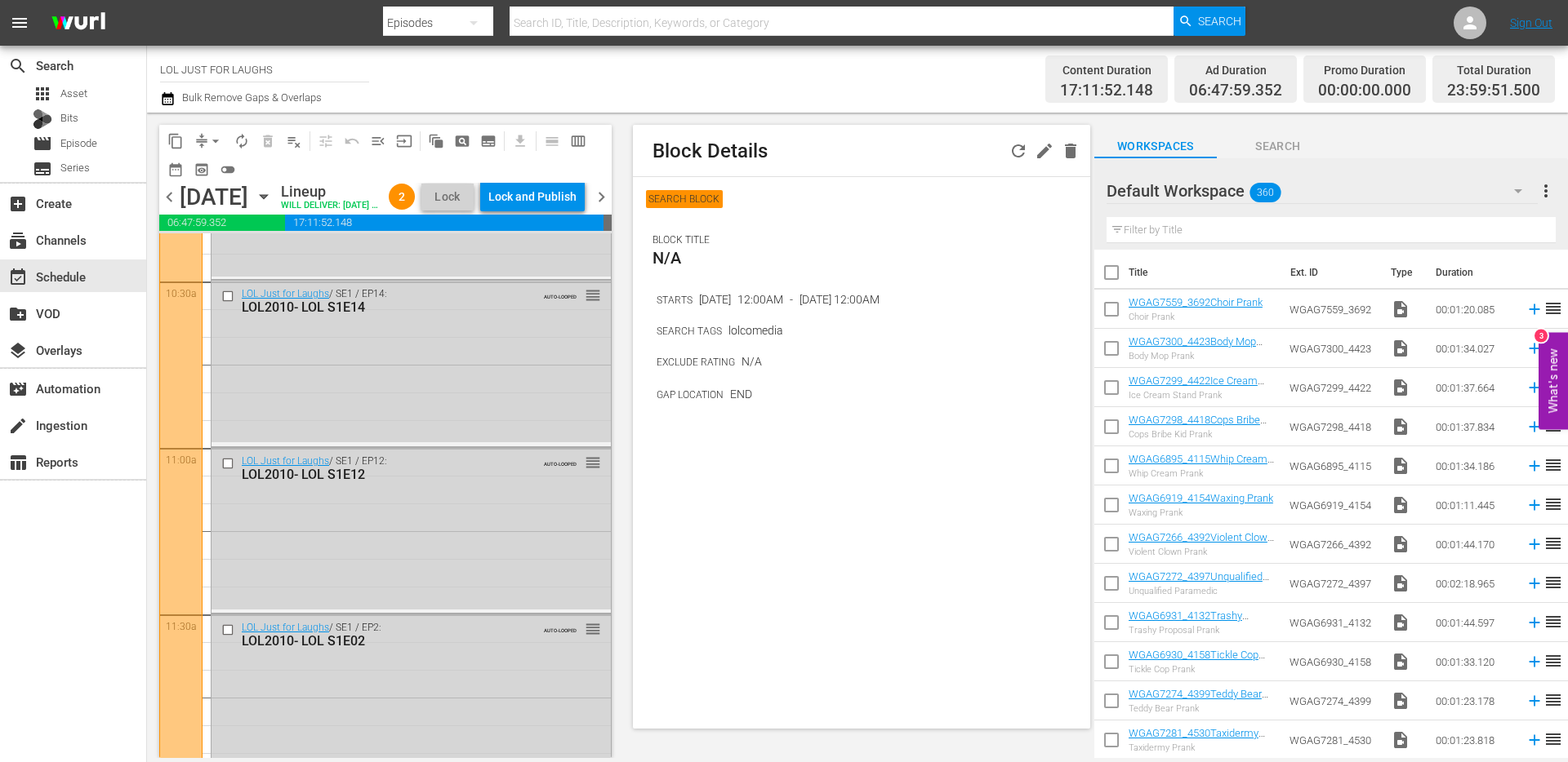
scroll to position [3030, 0]
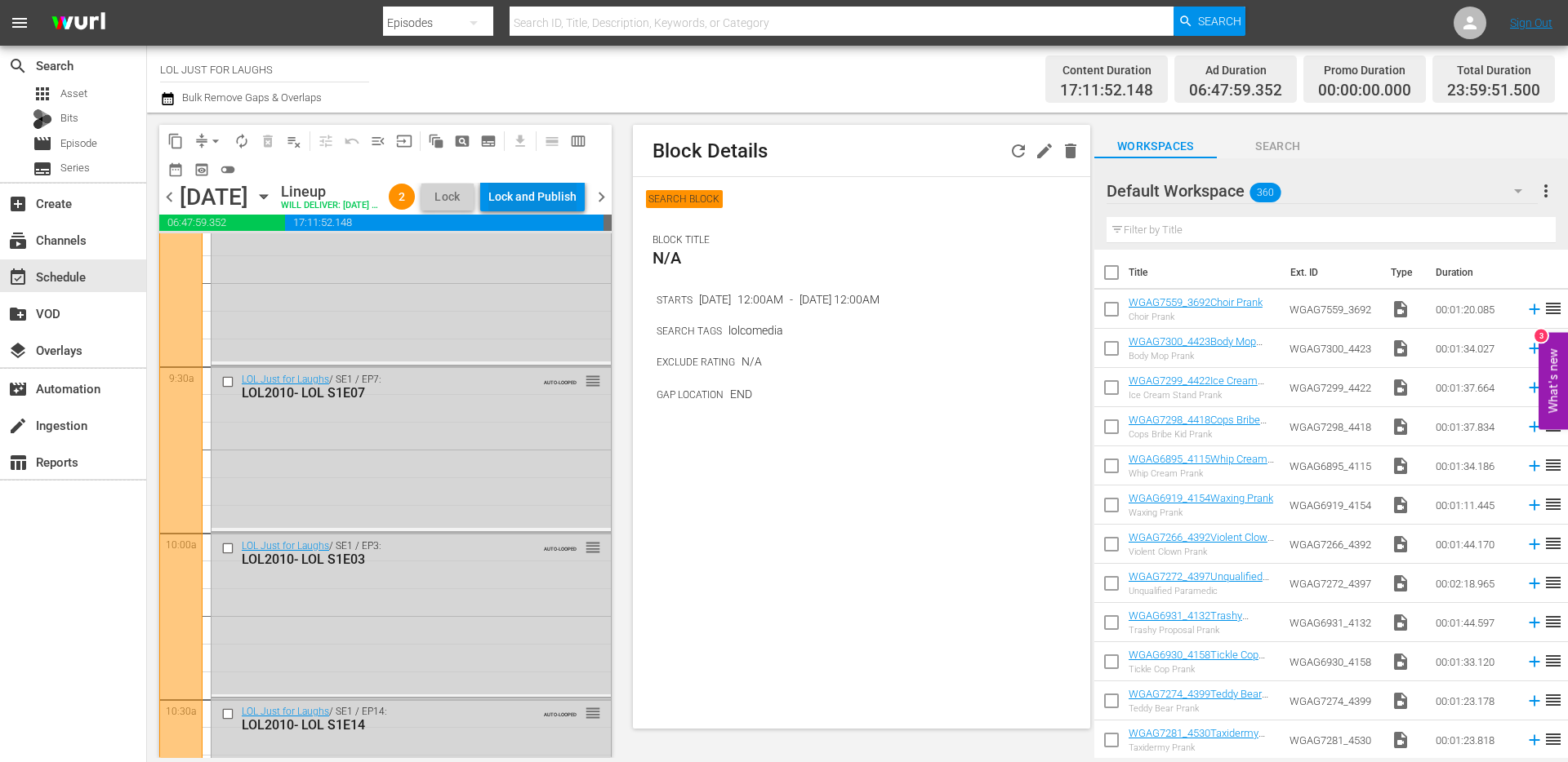
click at [554, 192] on div "Lock and Publish" at bounding box center [533, 196] width 88 height 30
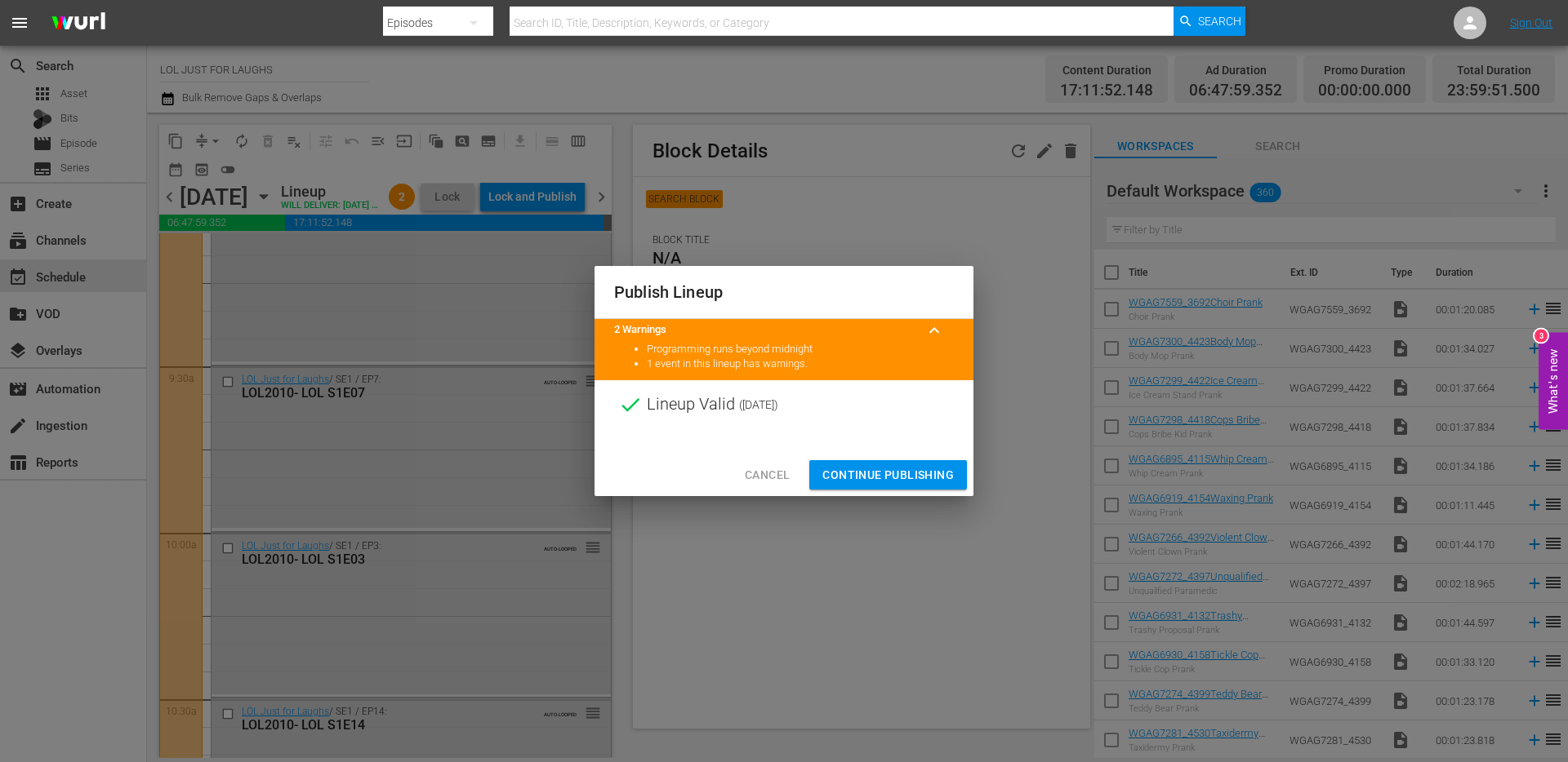
click at [923, 470] on span "Continue Publishing" at bounding box center [888, 476] width 132 height 20
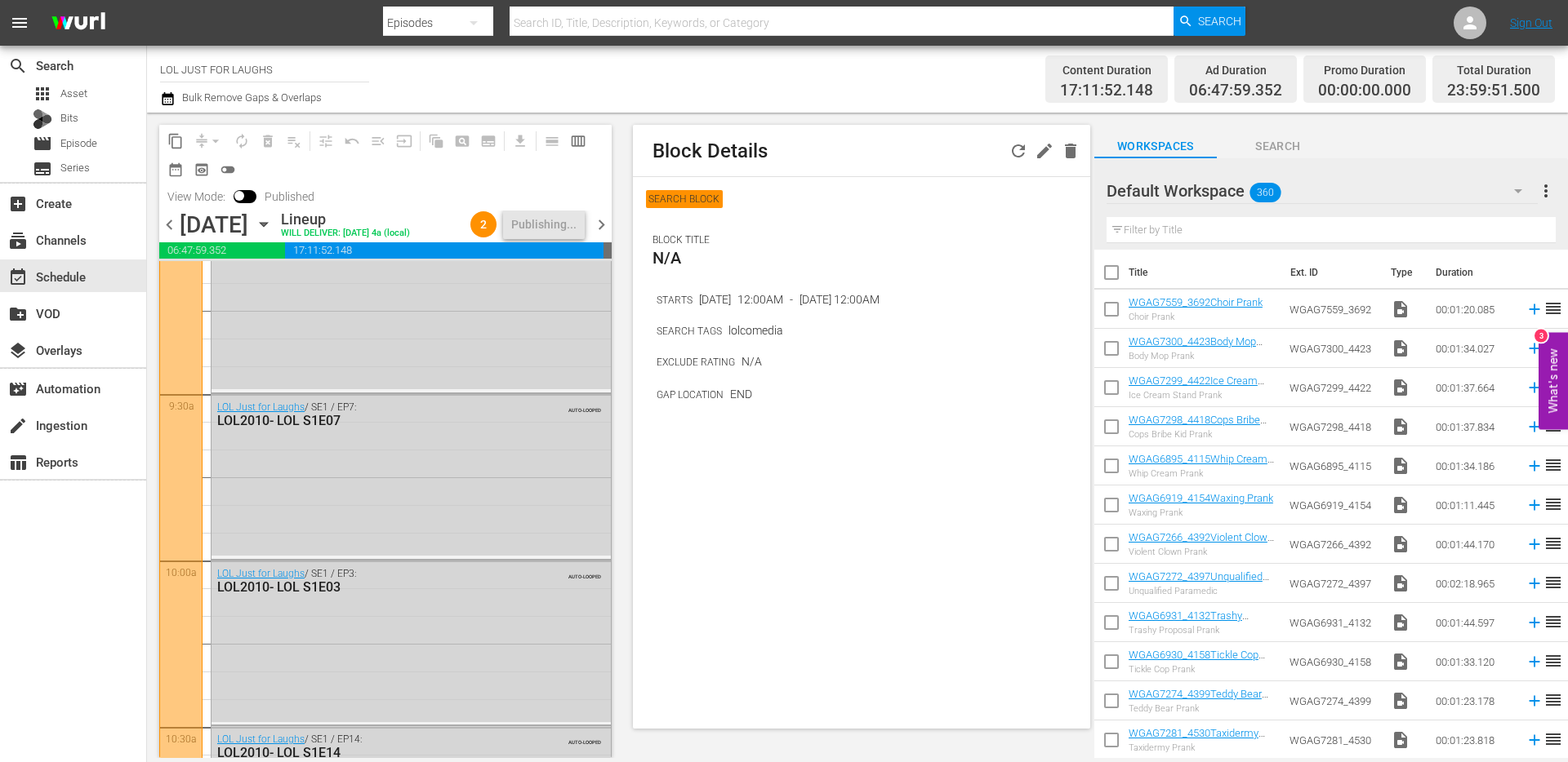
click at [605, 223] on span "chevron_right" at bounding box center [601, 225] width 20 height 20
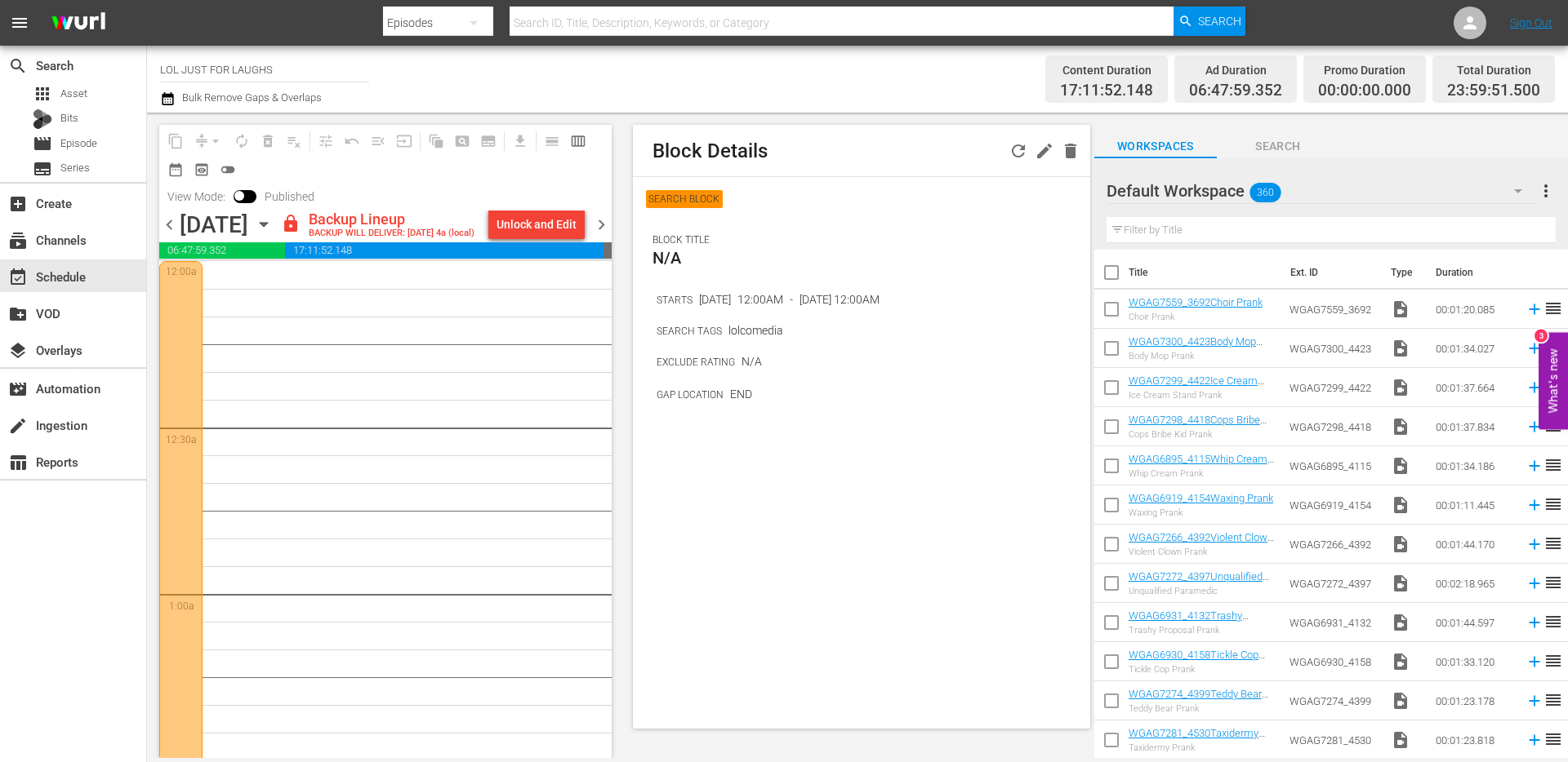
click at [301, 226] on span "lock" at bounding box center [290, 223] width 19 height 19
click at [514, 226] on div "Unlock and Edit" at bounding box center [536, 224] width 80 height 30
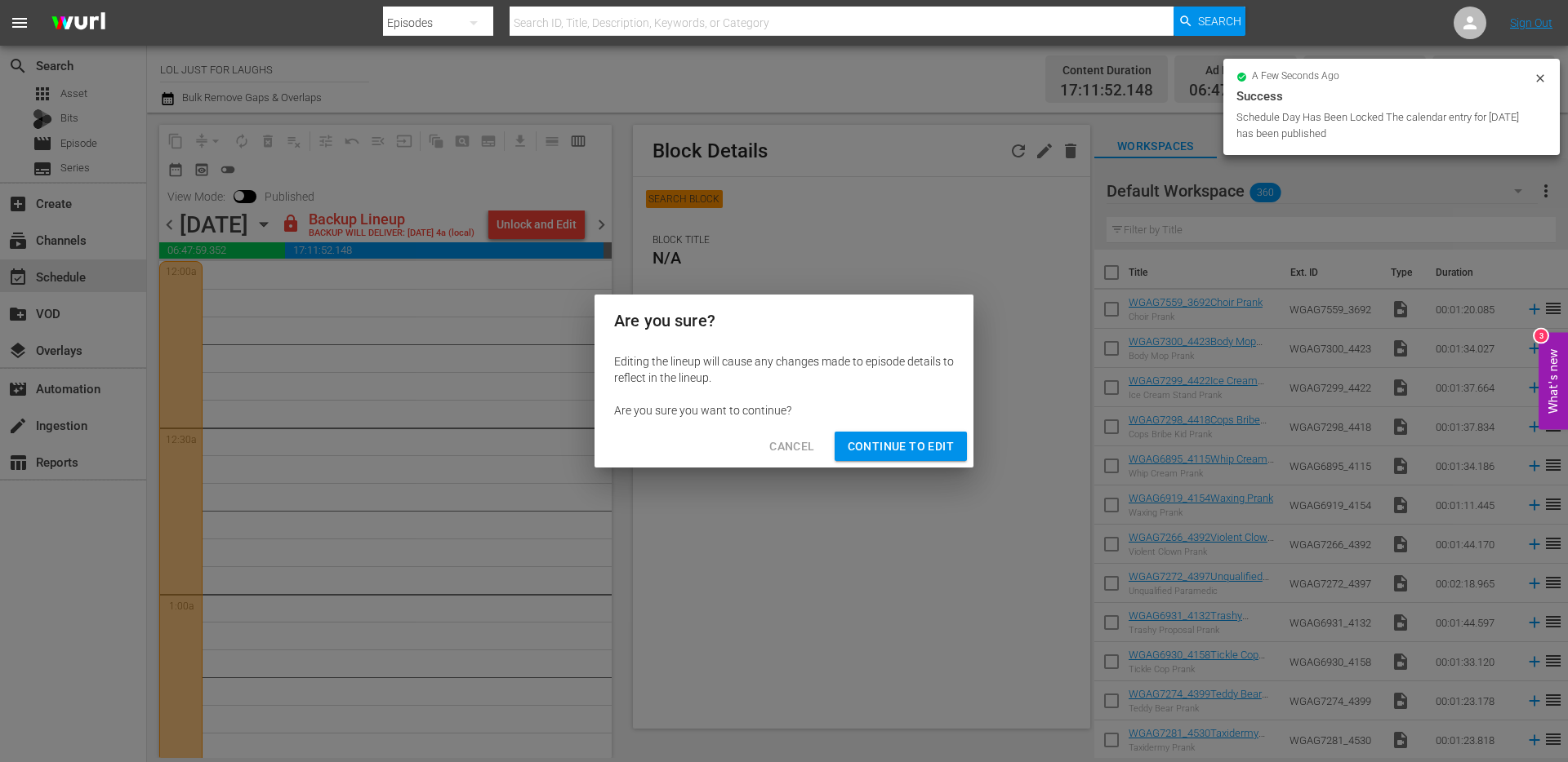
click at [926, 446] on span "Continue to Edit" at bounding box center [901, 447] width 107 height 20
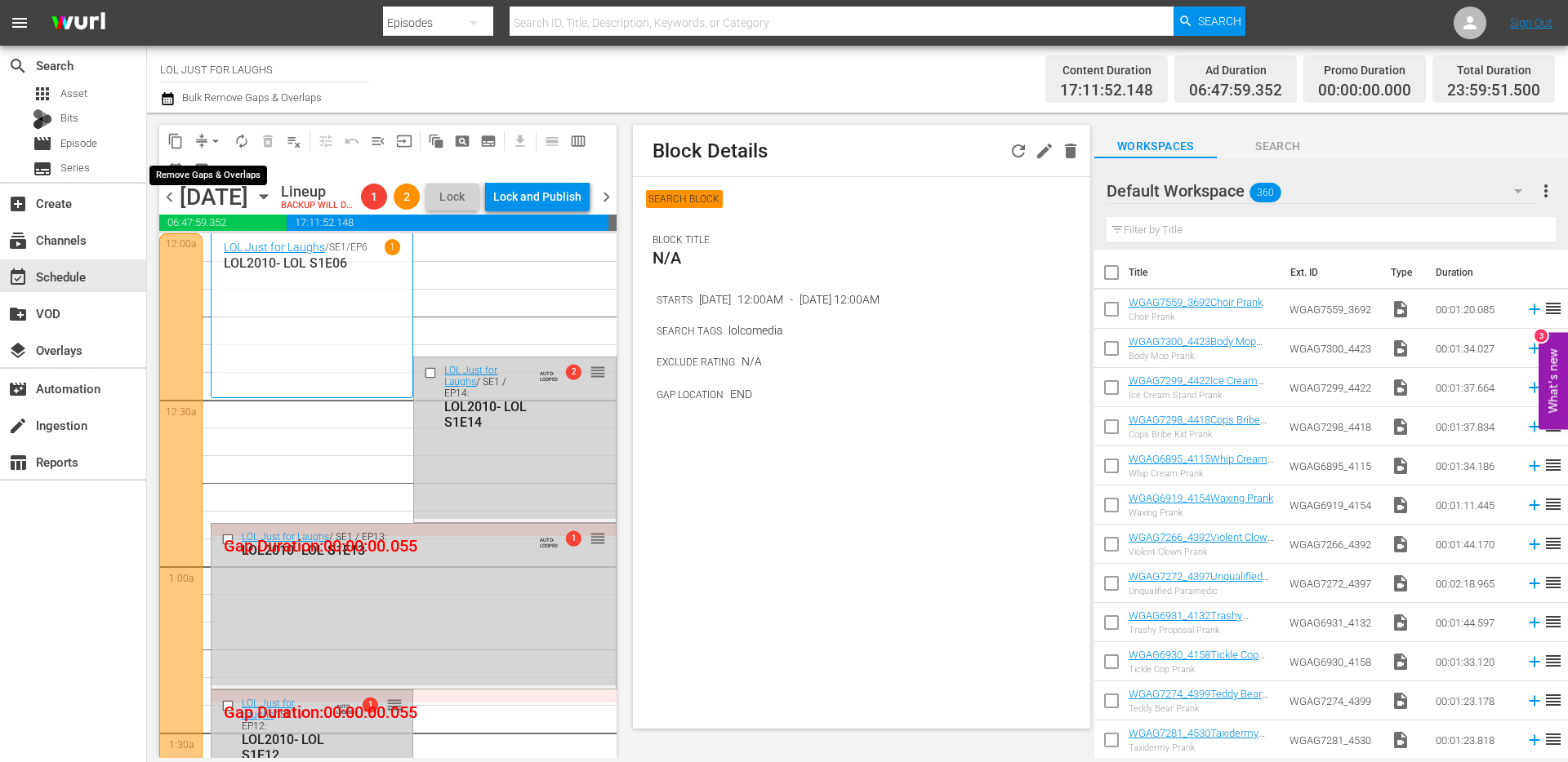
click at [207, 144] on span "arrow_drop_down" at bounding box center [215, 140] width 16 height 16
click at [216, 226] on li "Align to End of Previous Day" at bounding box center [216, 228] width 172 height 27
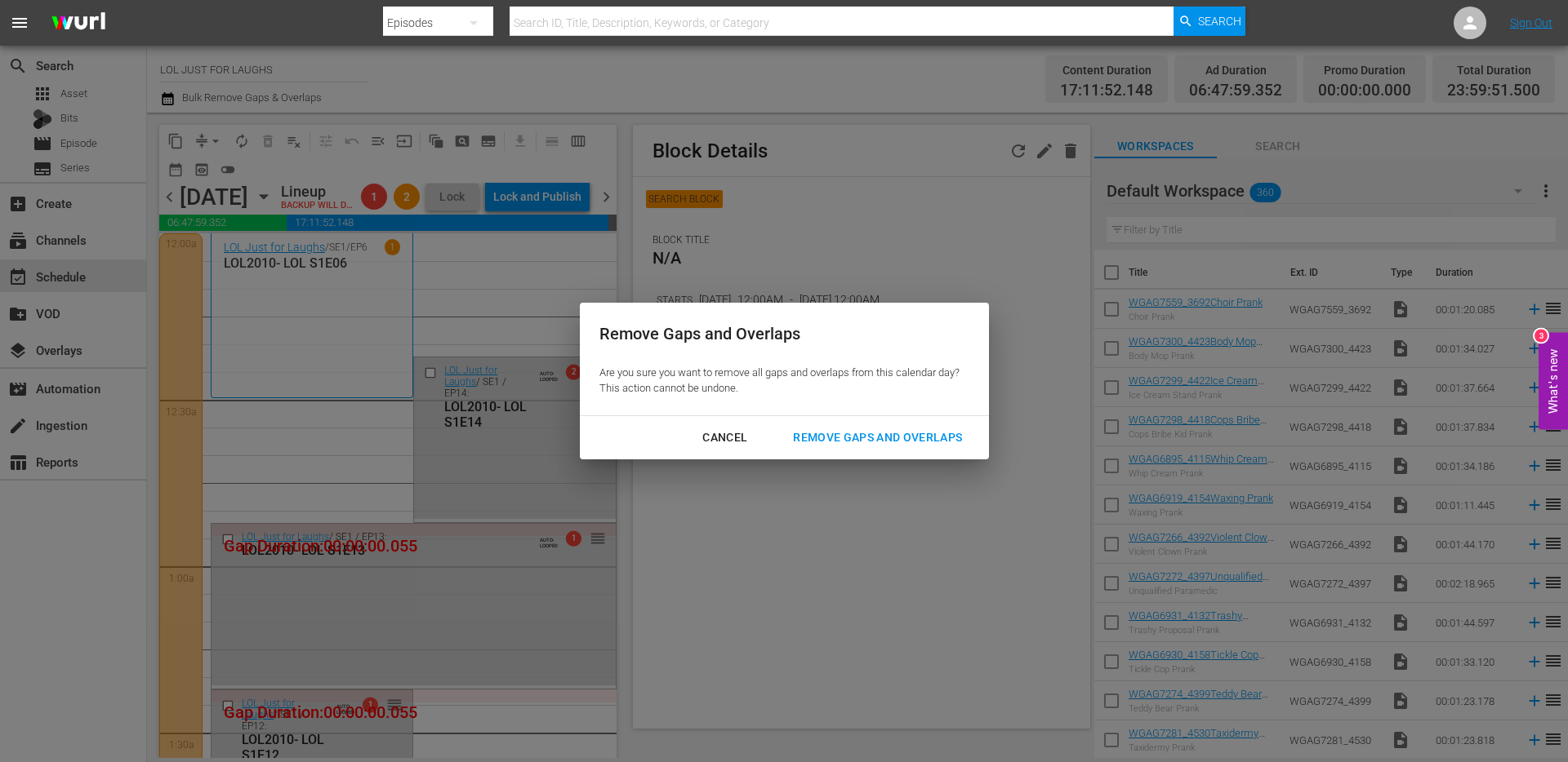
click at [882, 445] on div "Remove Gaps and Overlaps" at bounding box center [877, 438] width 195 height 20
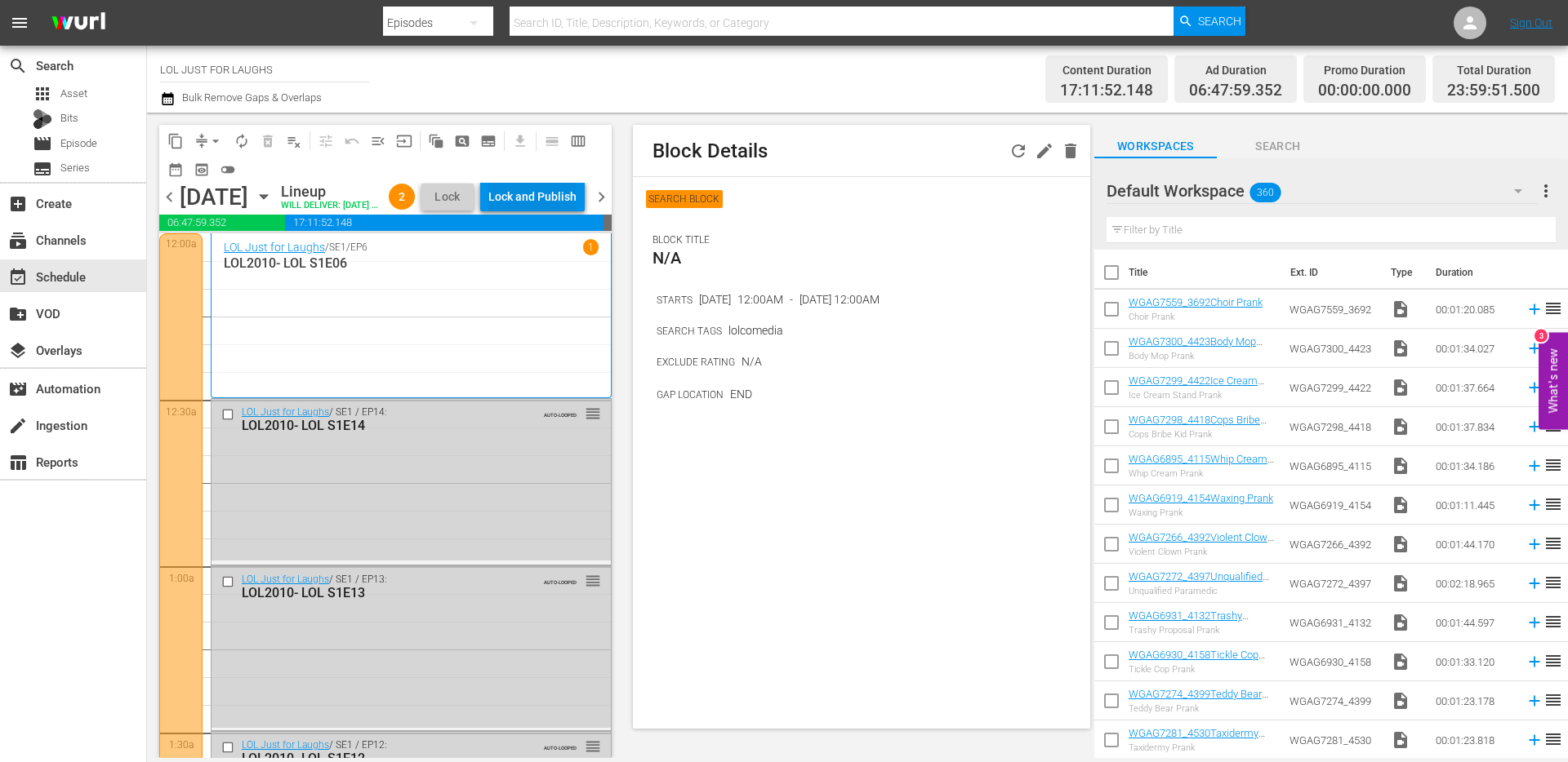
click at [551, 201] on div "Lock and Publish" at bounding box center [533, 196] width 88 height 30
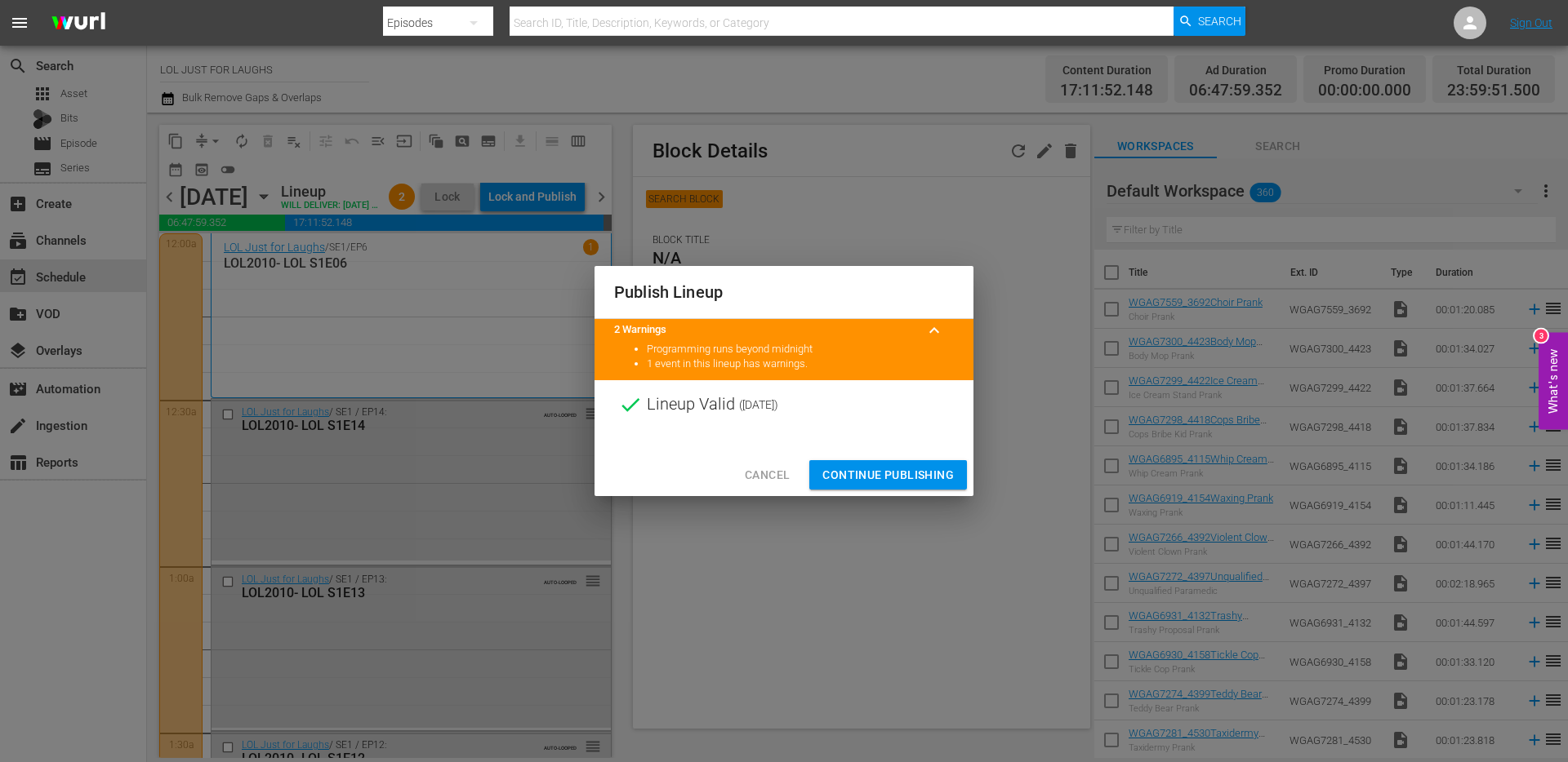
click at [898, 480] on span "Continue Publishing" at bounding box center [888, 476] width 132 height 20
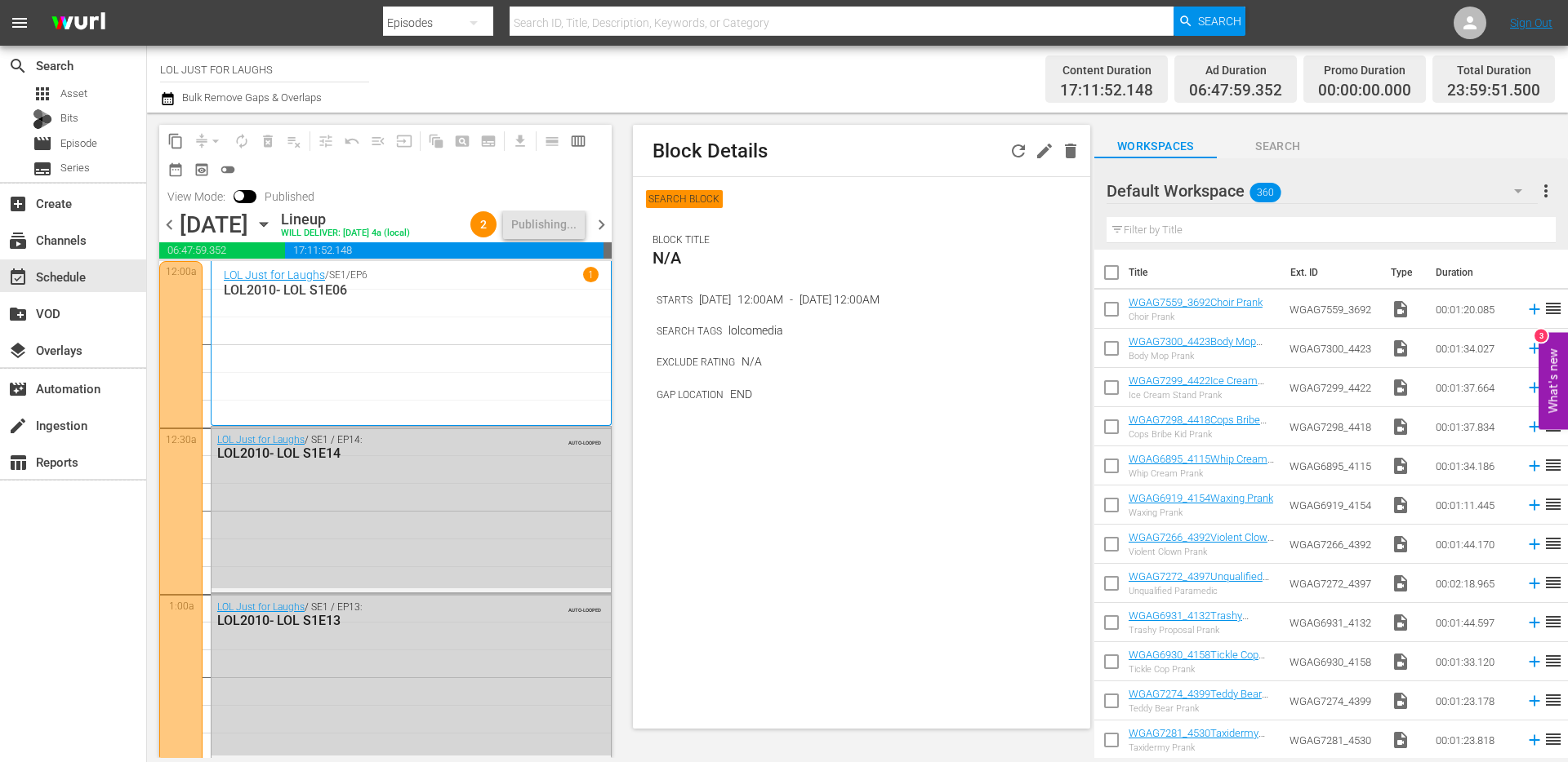
click at [604, 226] on span "chevron_right" at bounding box center [601, 225] width 20 height 20
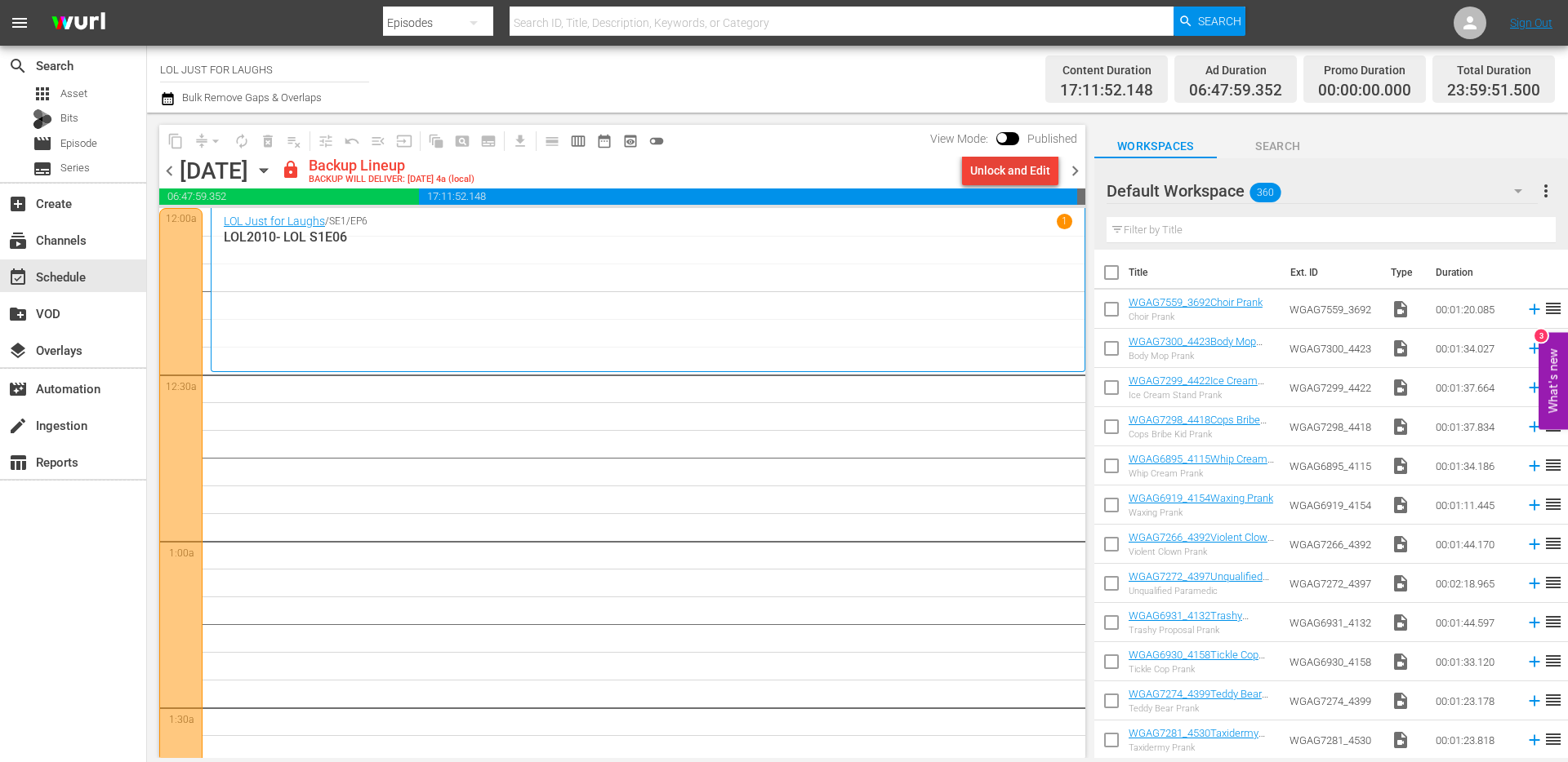
click at [1012, 177] on div "Unlock and Edit" at bounding box center [1010, 171] width 80 height 30
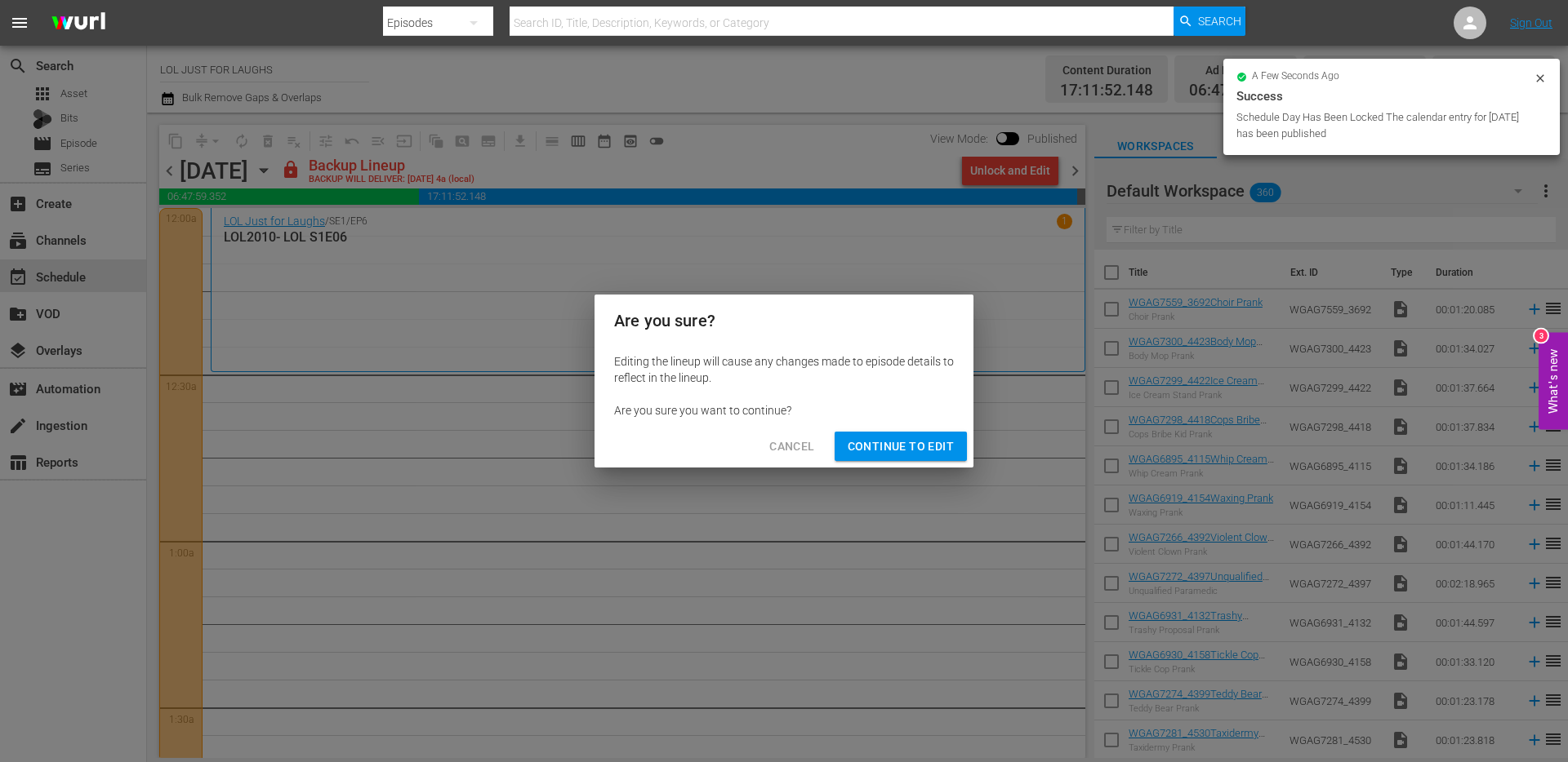
click at [932, 444] on span "Continue to Edit" at bounding box center [901, 447] width 107 height 20
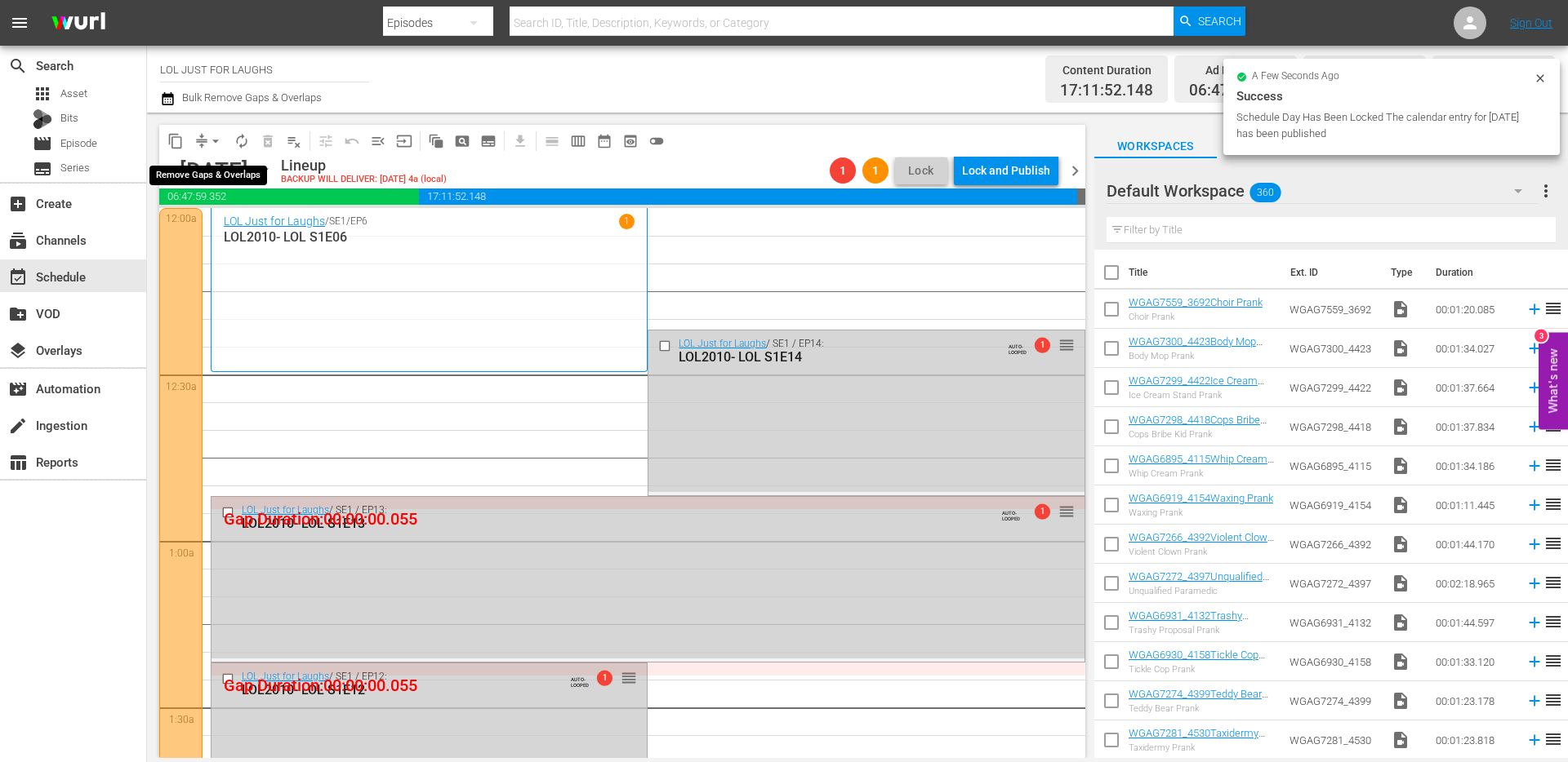
click at [205, 139] on button "arrow_drop_down" at bounding box center [216, 141] width 26 height 26
click at [221, 222] on li "Align to End of Previous Day" at bounding box center [216, 228] width 172 height 27
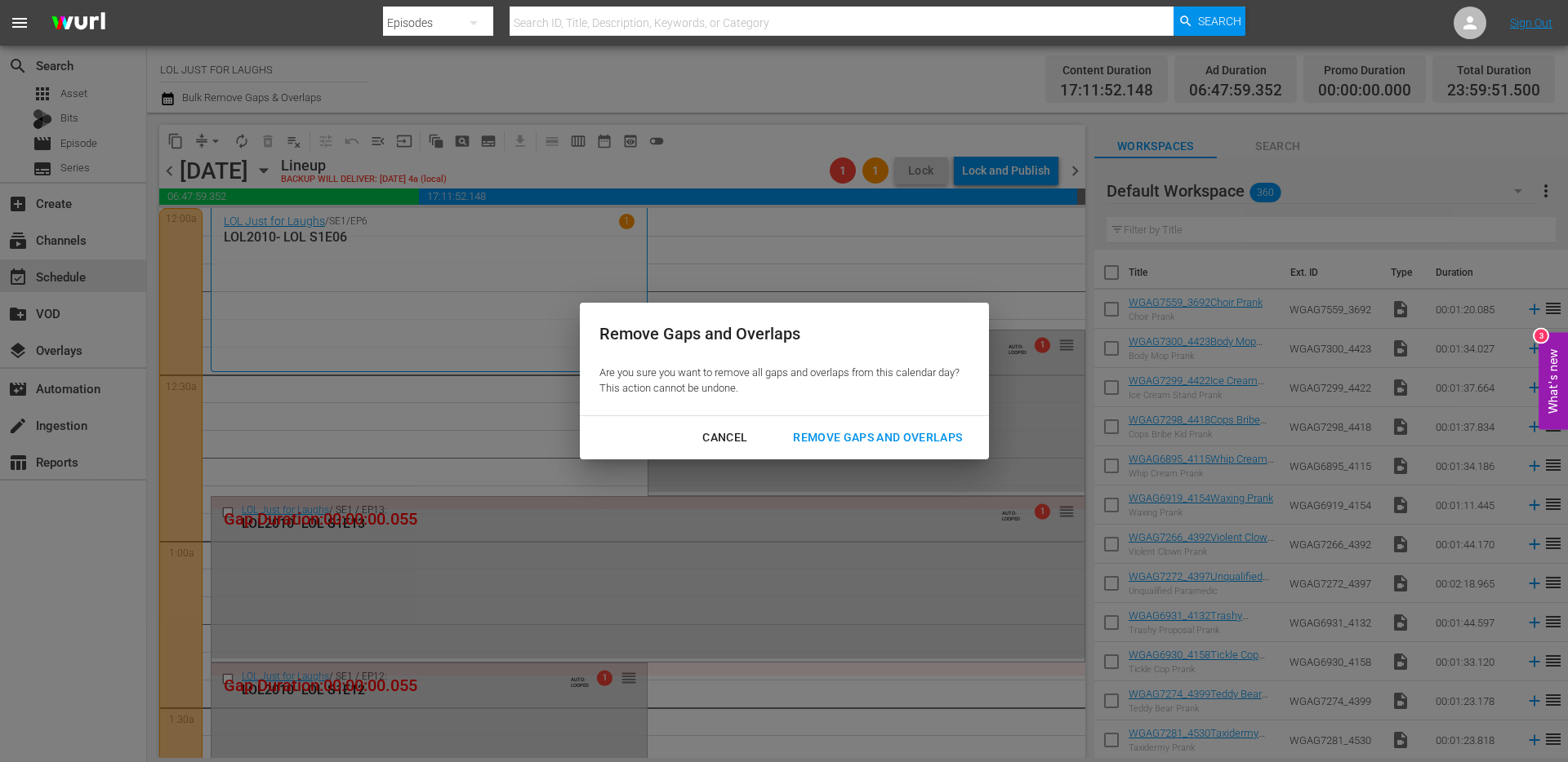
click at [806, 436] on div "Remove Gaps and Overlaps" at bounding box center [877, 438] width 195 height 20
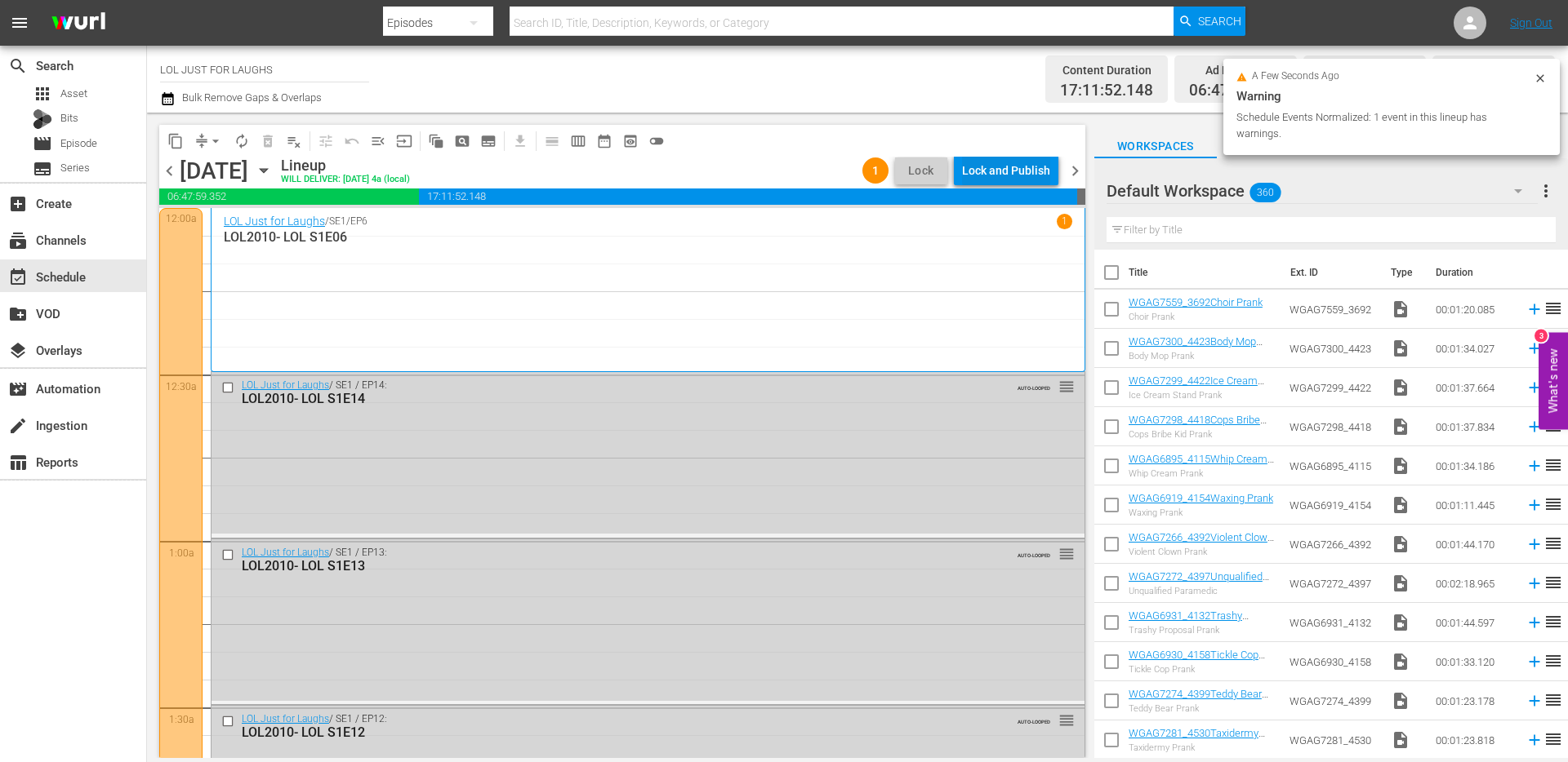
click at [1004, 171] on div "Lock and Publish" at bounding box center [1006, 171] width 88 height 30
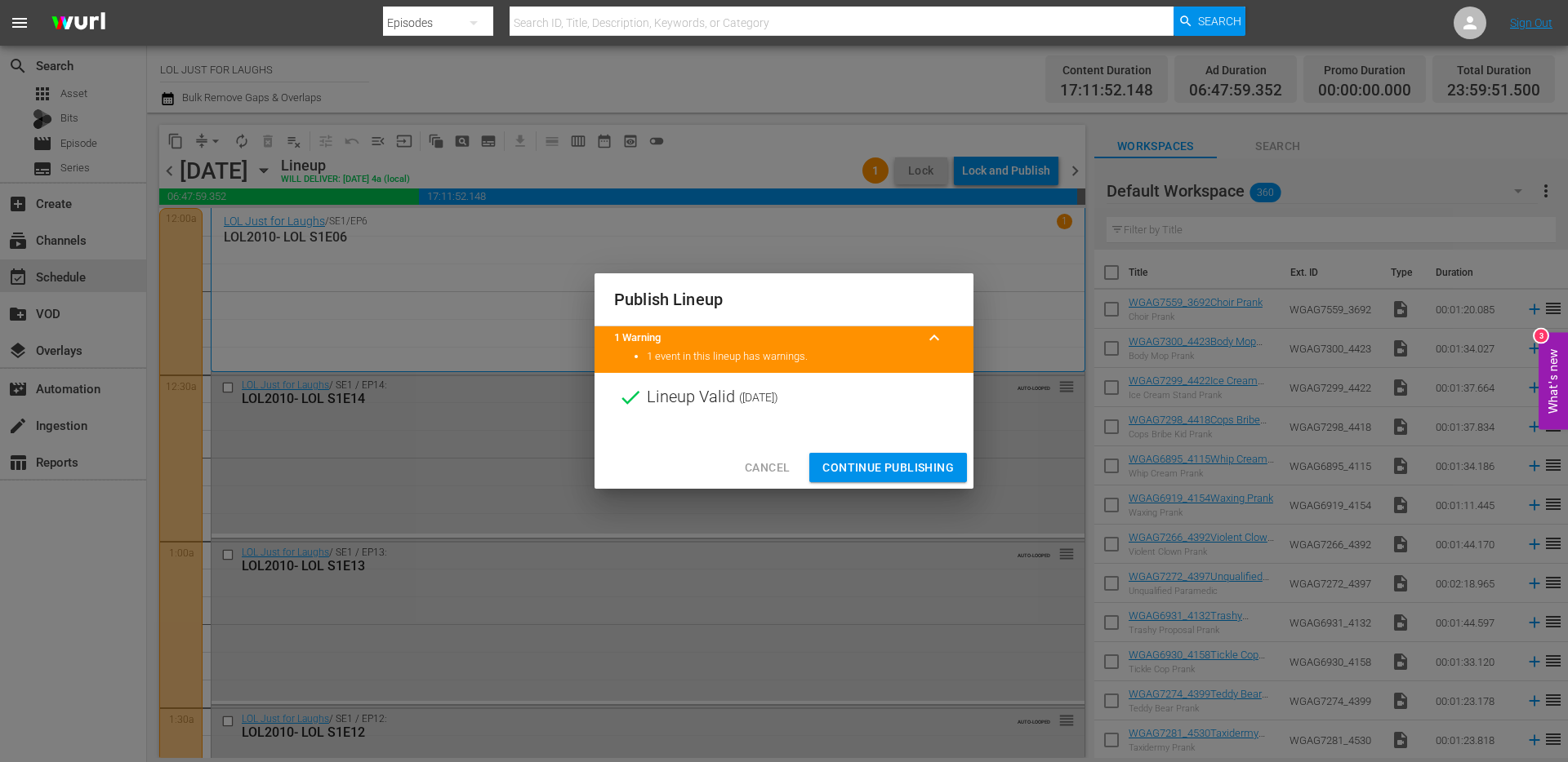
click at [891, 434] on div at bounding box center [784, 433] width 379 height 24
click at [878, 472] on span "Continue Publishing" at bounding box center [888, 468] width 132 height 20
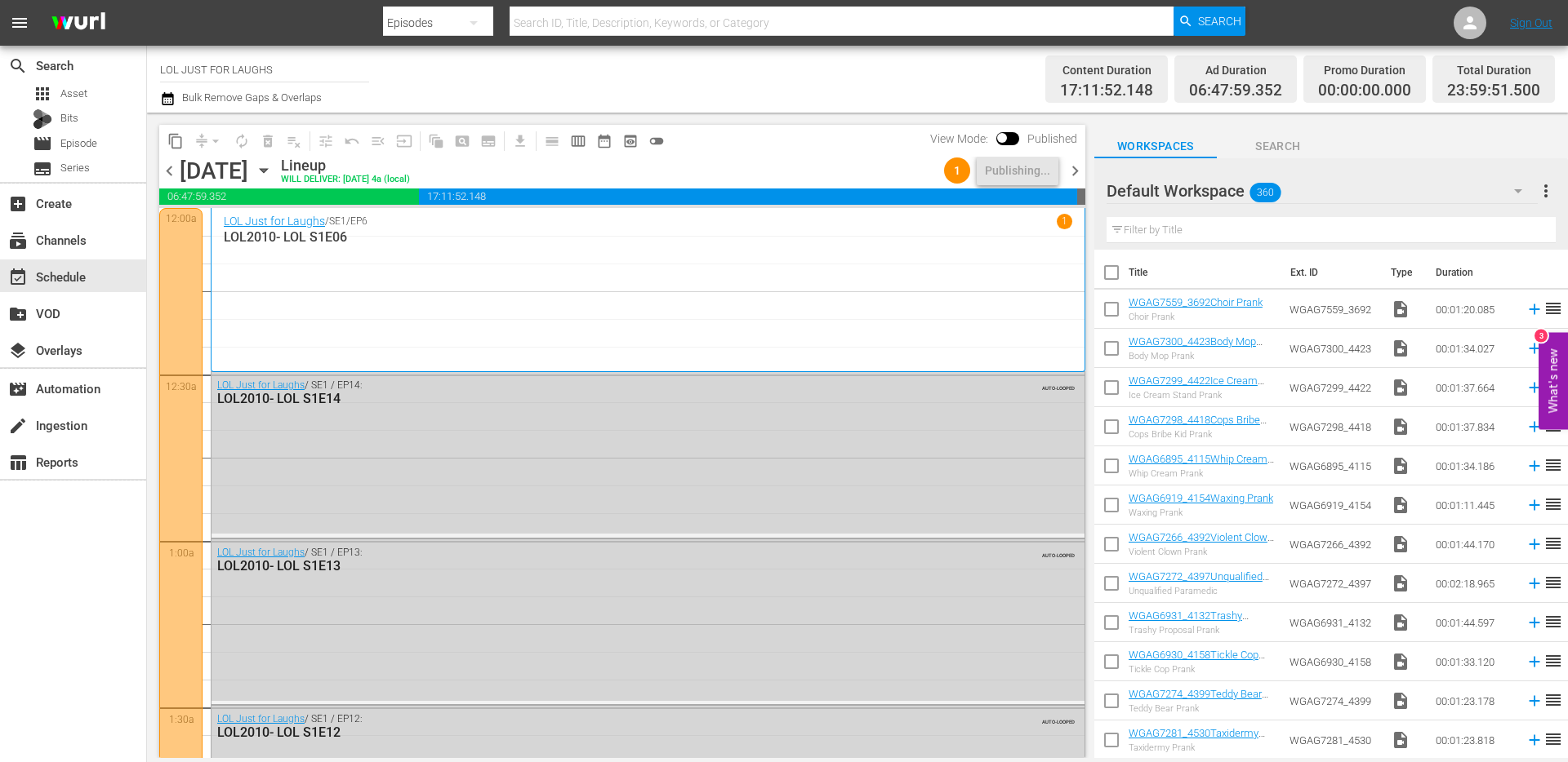
click at [1074, 170] on span "chevron_right" at bounding box center [1075, 171] width 20 height 20
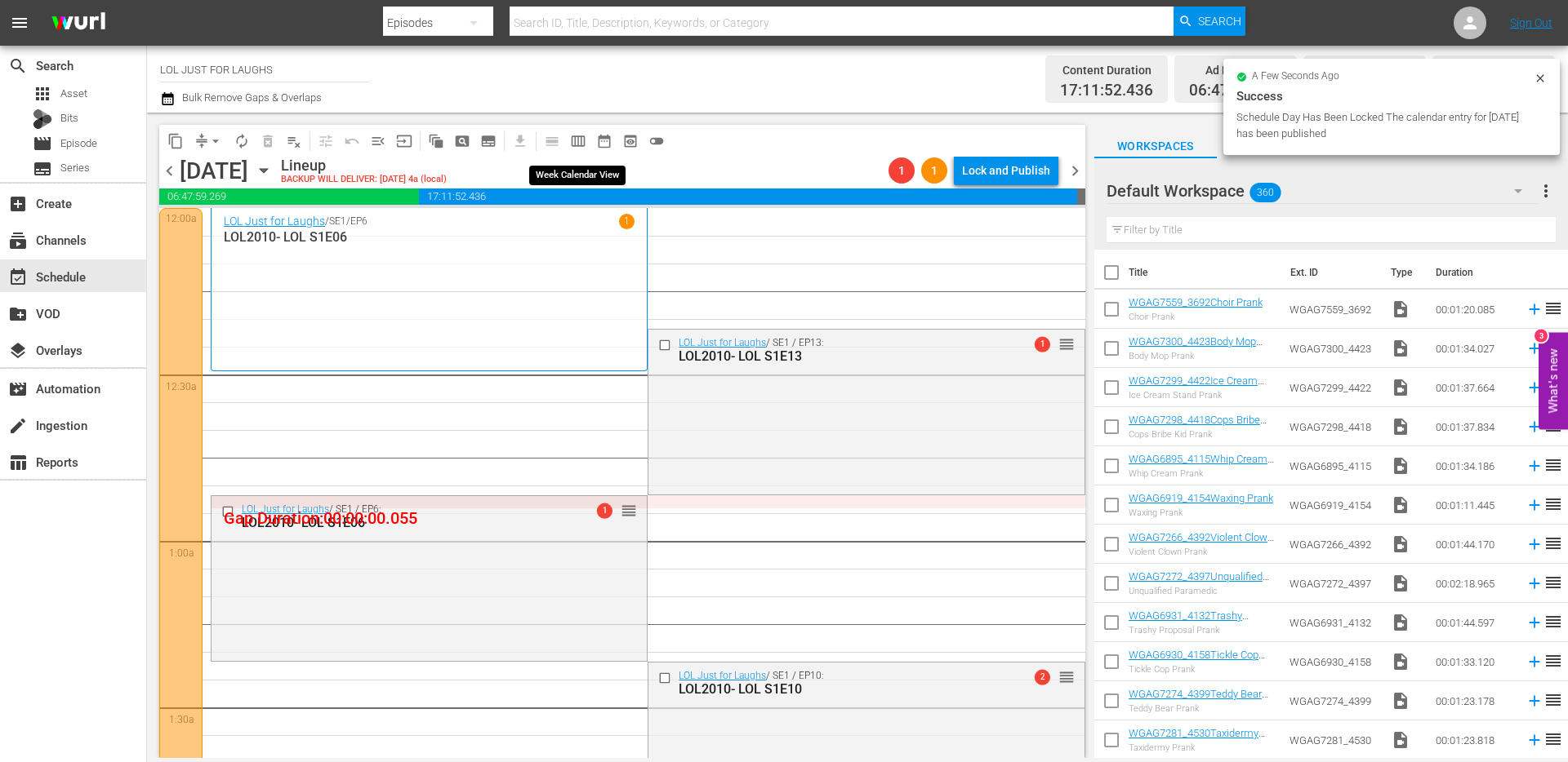
click at [582, 139] on span "calendar_view_week_outlined" at bounding box center [577, 140] width 16 height 16
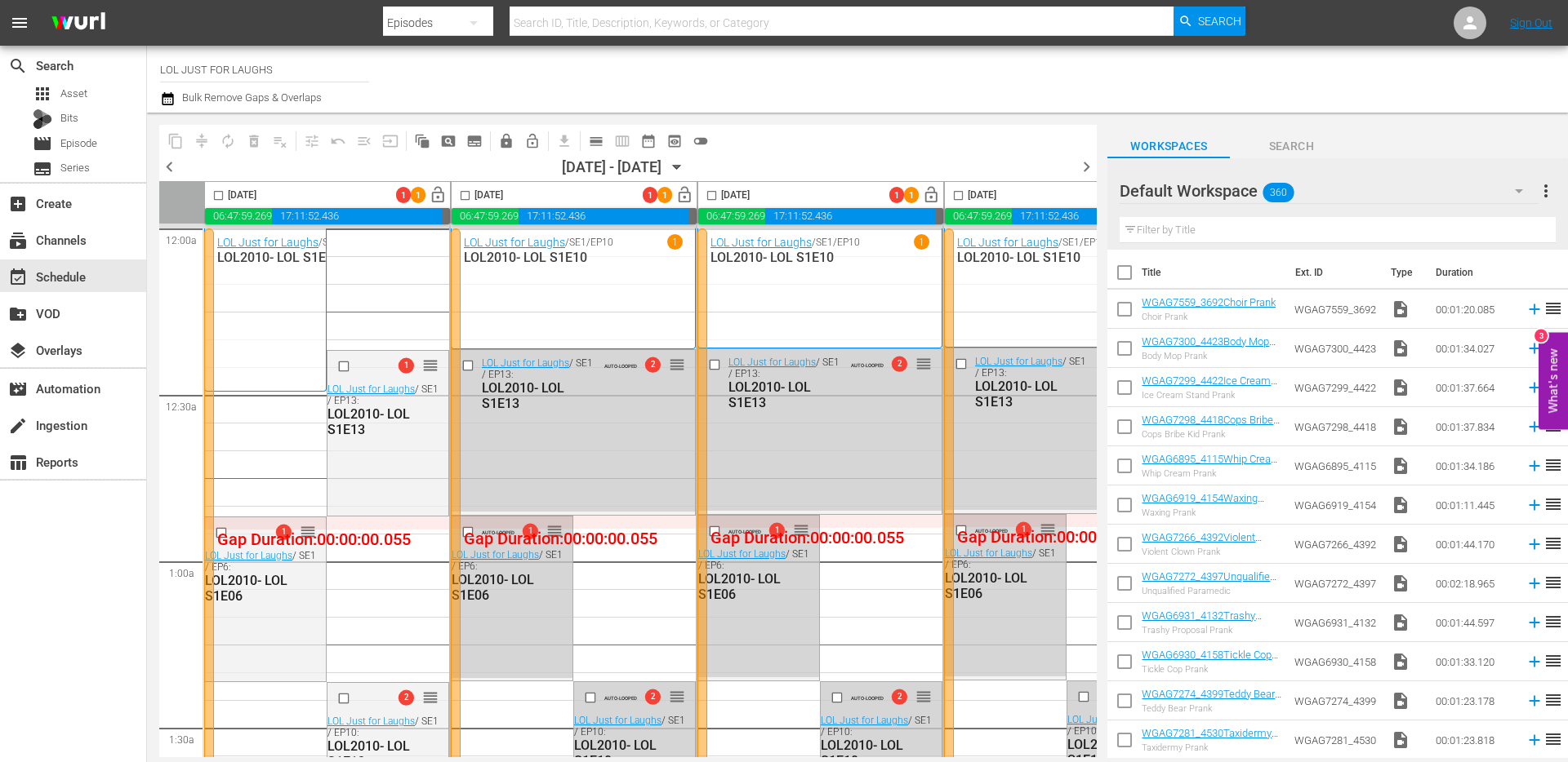
click at [215, 192] on input "checkbox" at bounding box center [218, 199] width 19 height 19
checkbox input "true"
click at [467, 193] on input "checkbox" at bounding box center [465, 199] width 19 height 19
checkbox input "true"
click at [711, 193] on input "checkbox" at bounding box center [712, 199] width 19 height 19
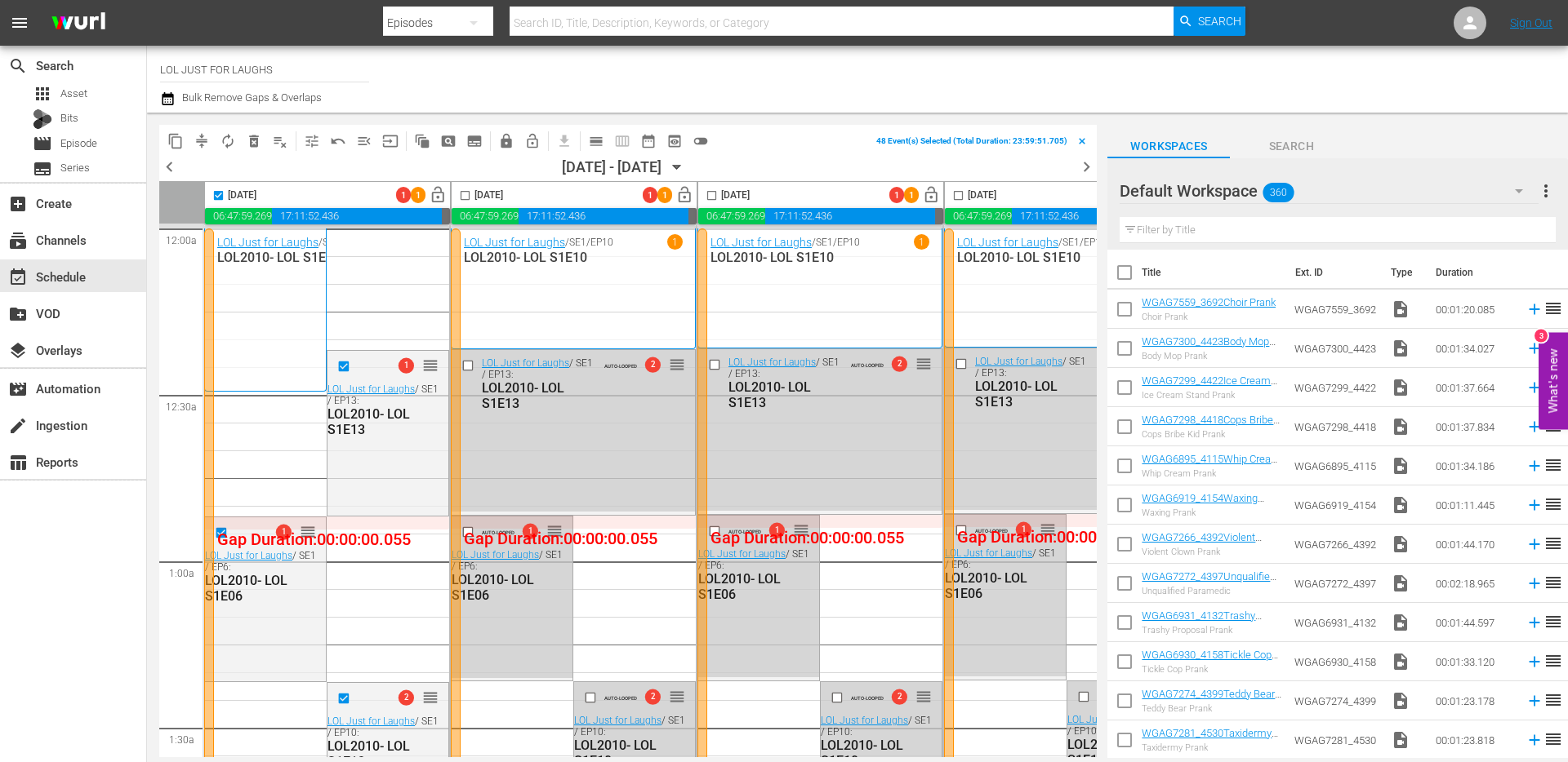
checkbox input "true"
click at [959, 195] on input "checkbox" at bounding box center [959, 199] width 19 height 19
checkbox input "true"
click at [205, 133] on span "compress" at bounding box center [201, 140] width 16 height 16
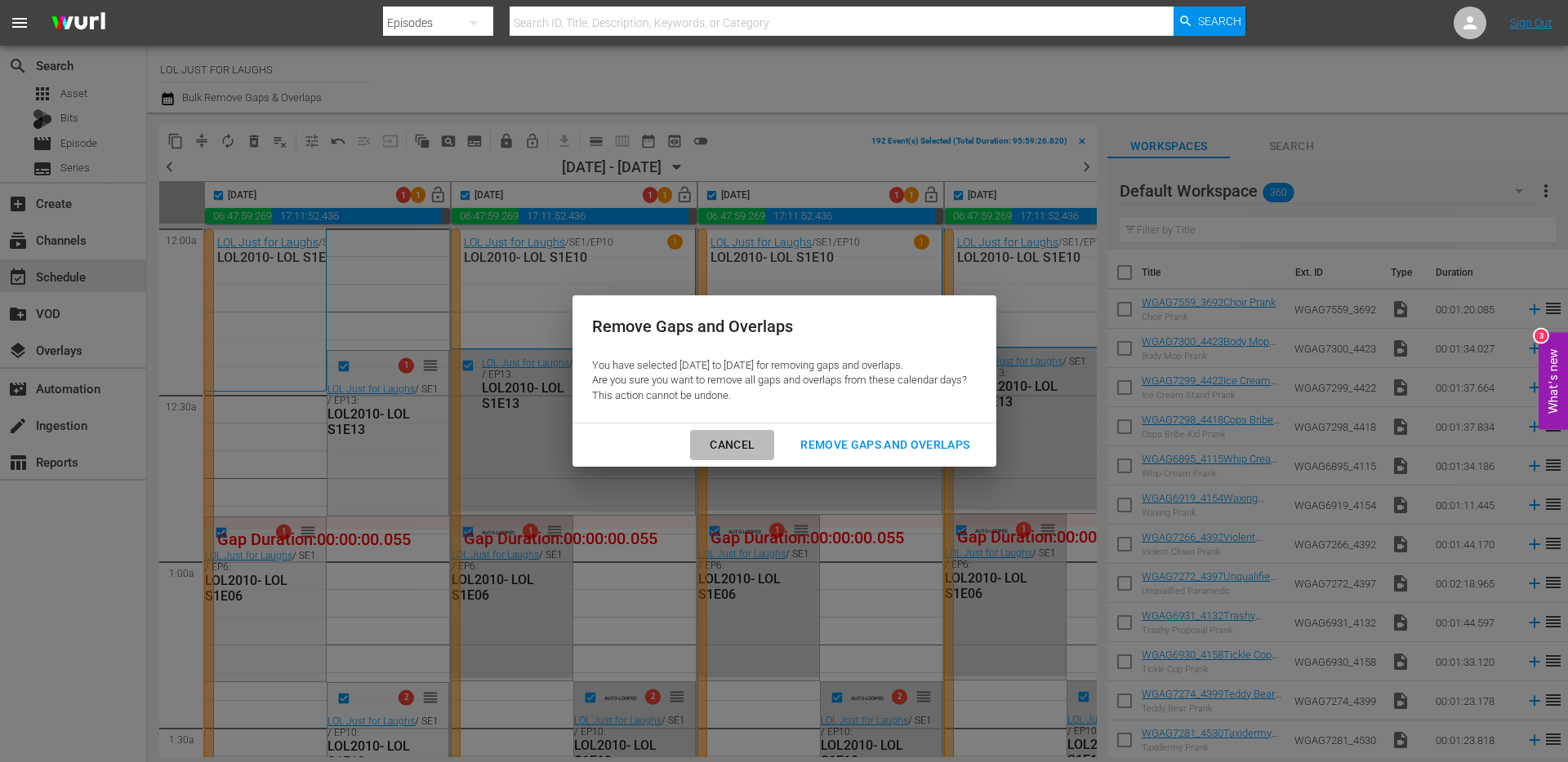
click at [735, 439] on div "Cancel" at bounding box center [732, 445] width 71 height 20
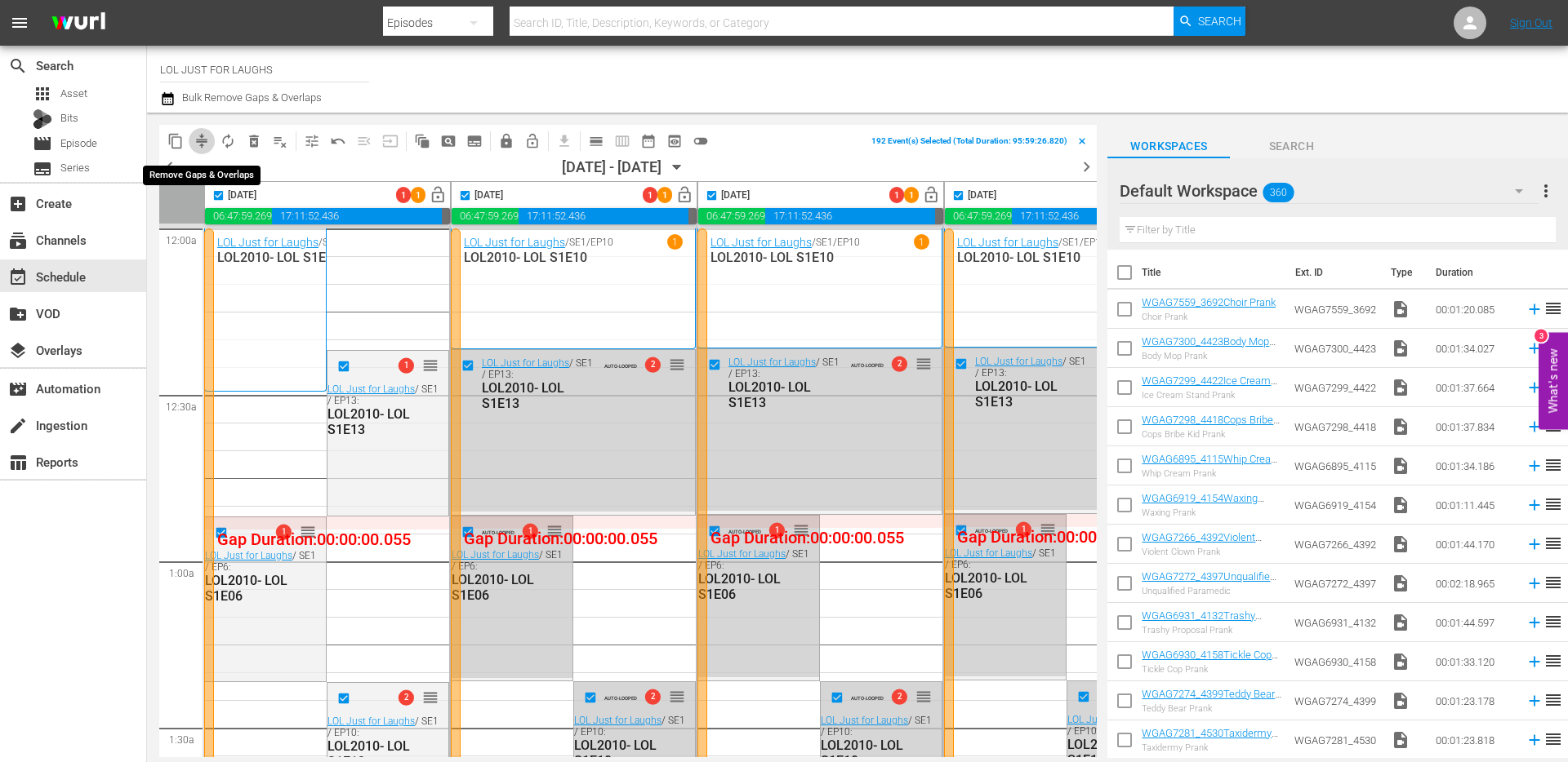
click at [201, 143] on span "compress" at bounding box center [201, 140] width 16 height 16
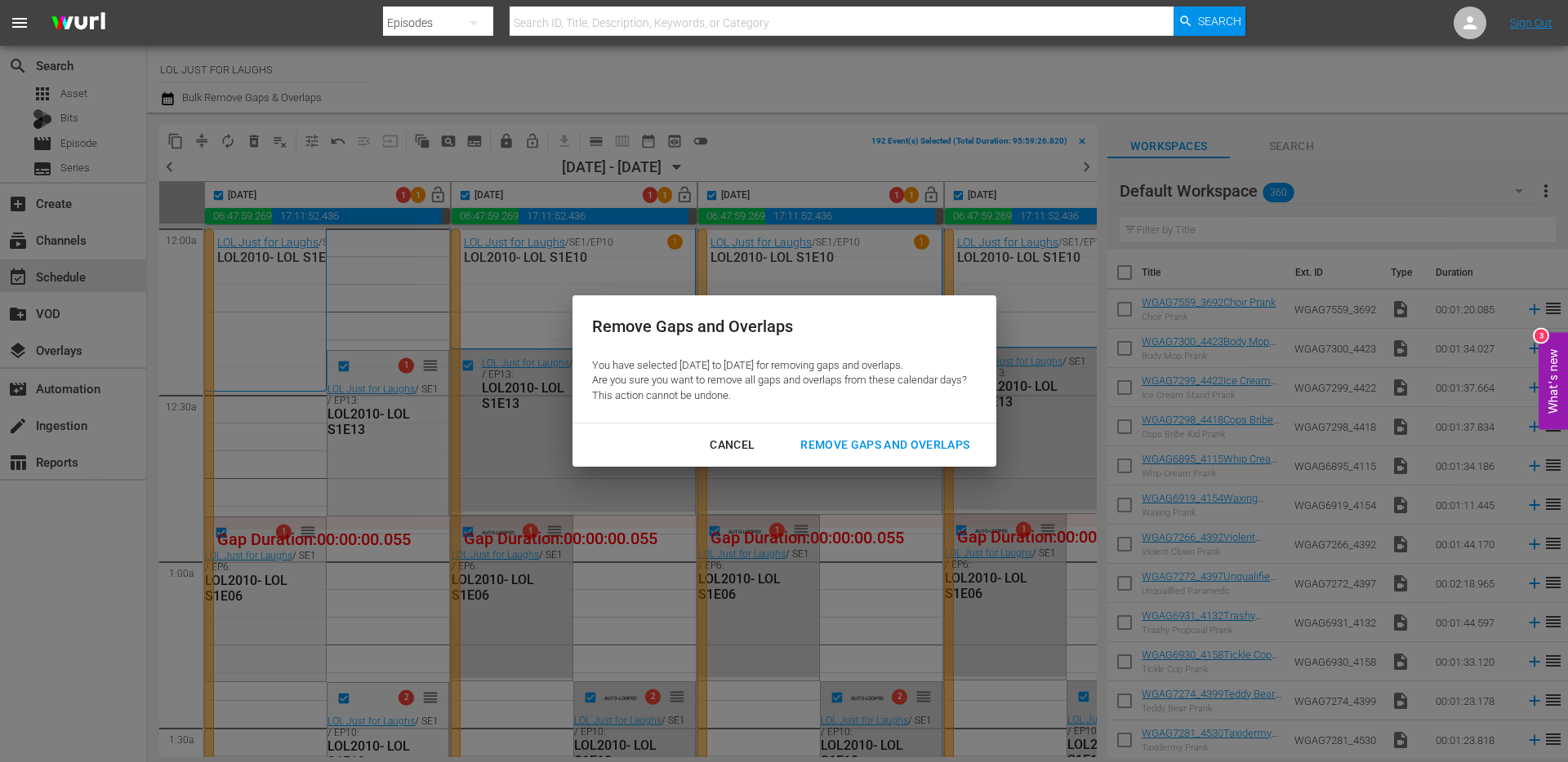
click at [854, 449] on div "Remove Gaps and Overlaps" at bounding box center [884, 445] width 195 height 20
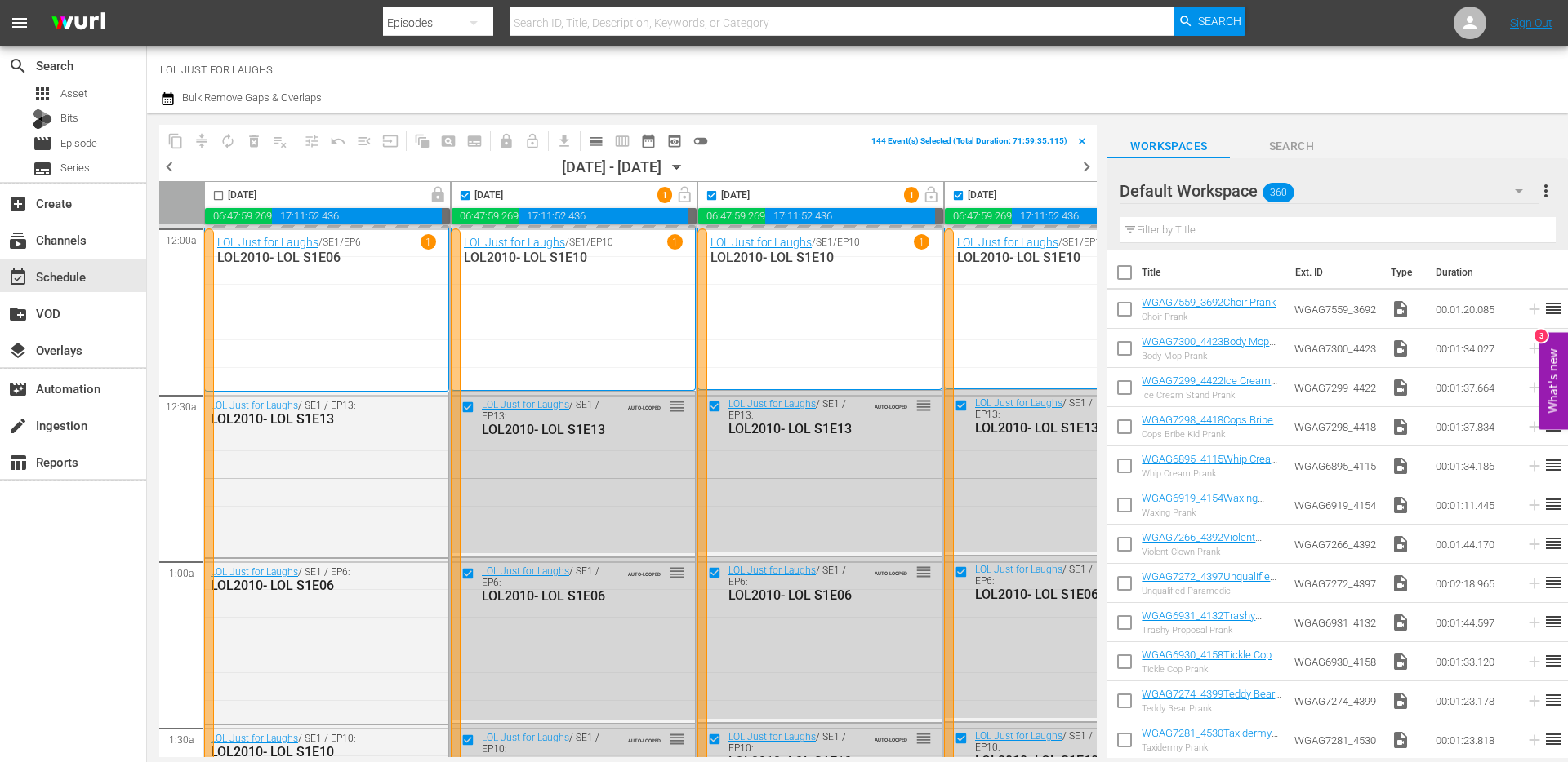
scroll to position [3, 840]
